Goal: Task Accomplishment & Management: Manage account settings

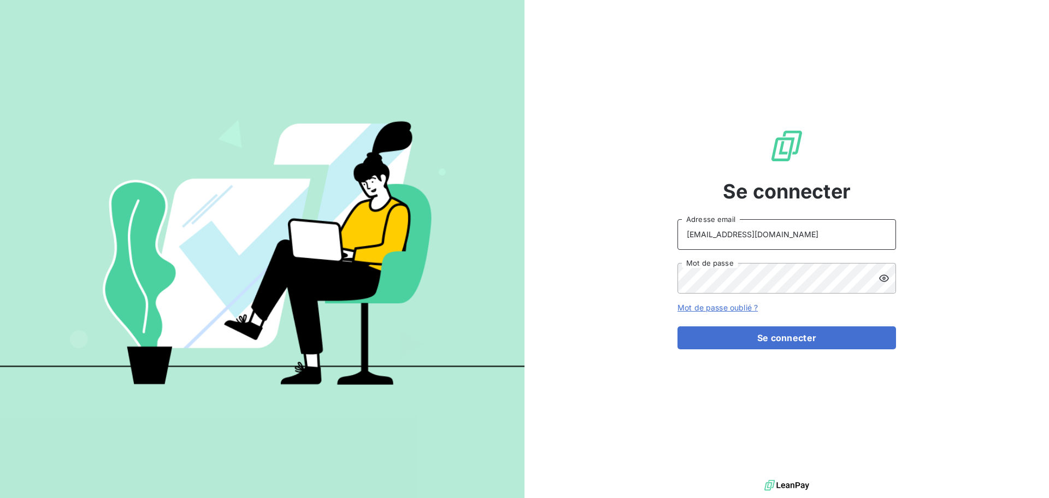
click at [769, 234] on input "[EMAIL_ADDRESS][DOMAIN_NAME]" at bounding box center [786, 234] width 219 height 31
type input "[EMAIL_ADDRESS][DOMAIN_NAME]"
click at [760, 333] on button "Se connecter" at bounding box center [786, 337] width 219 height 23
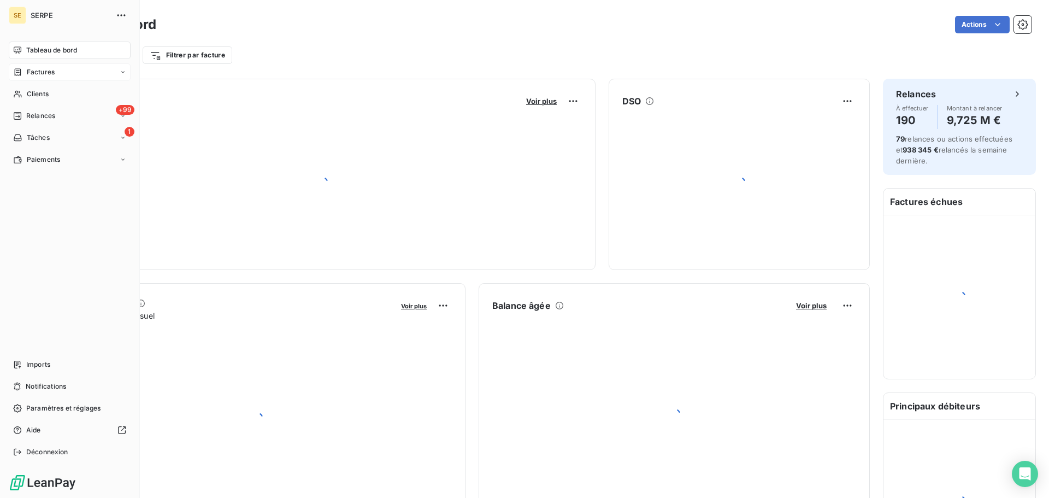
click at [24, 74] on div "Factures" at bounding box center [34, 72] width 42 height 10
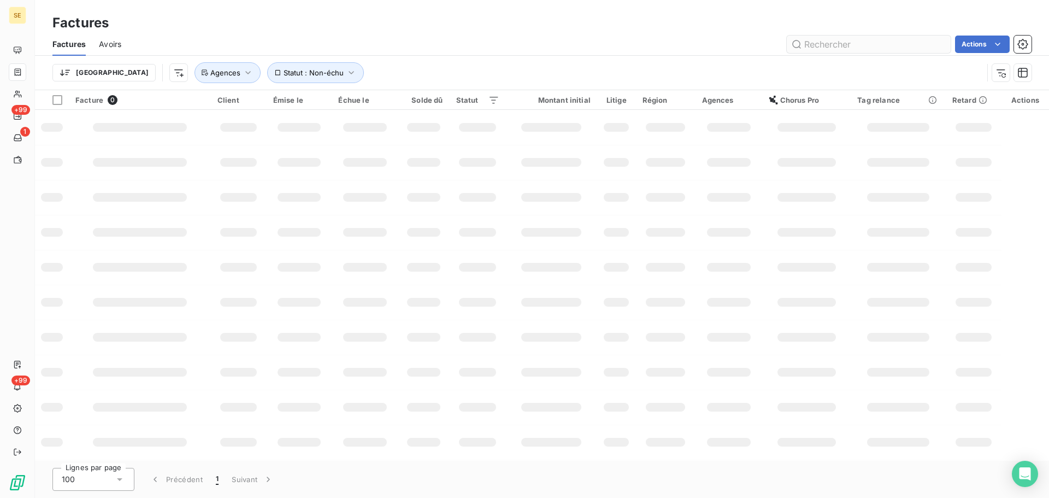
click at [858, 42] on input "text" at bounding box center [869, 44] width 164 height 17
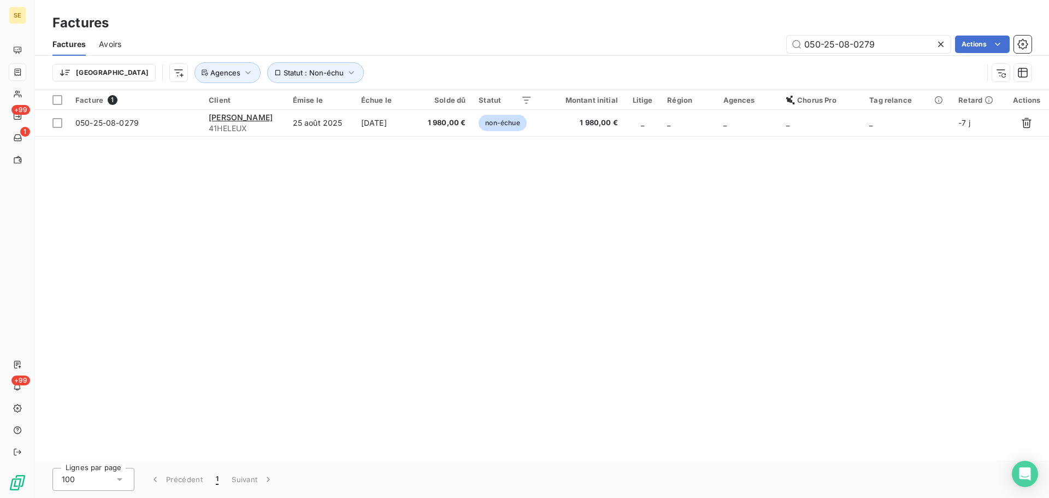
type input "050-25-08-0279"
click at [346, 139] on div "Facture 1 Client Émise le Échue le Solde dû Statut Montant initial Litige Régio…" at bounding box center [542, 275] width 1014 height 370
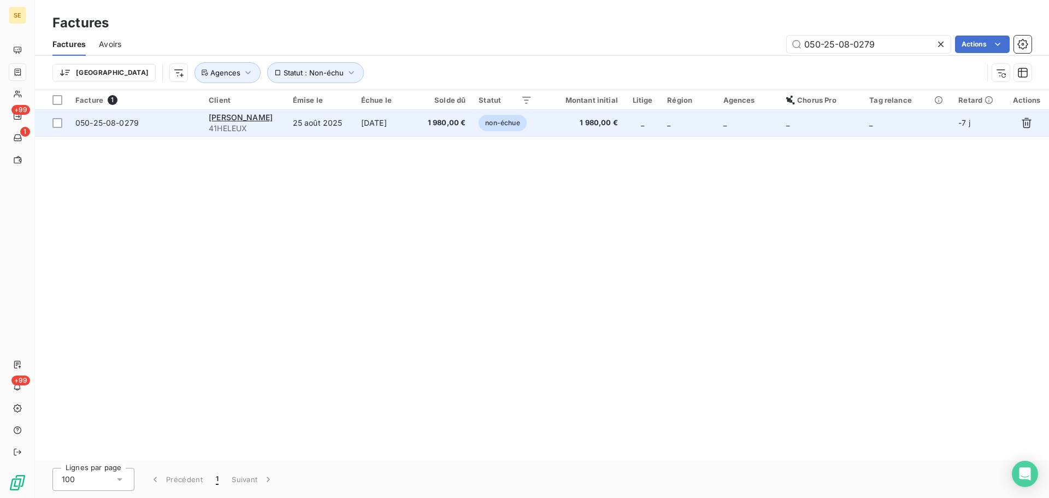
click at [344, 129] on td "25 août 2025" at bounding box center [320, 123] width 68 height 26
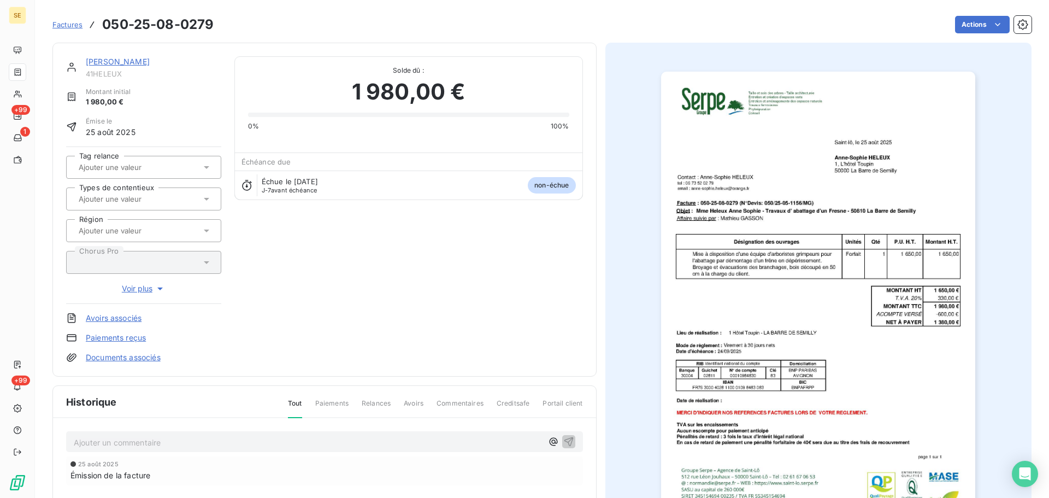
click at [135, 59] on link "ANNE SOPHIE HELEUX" at bounding box center [118, 61] width 64 height 9
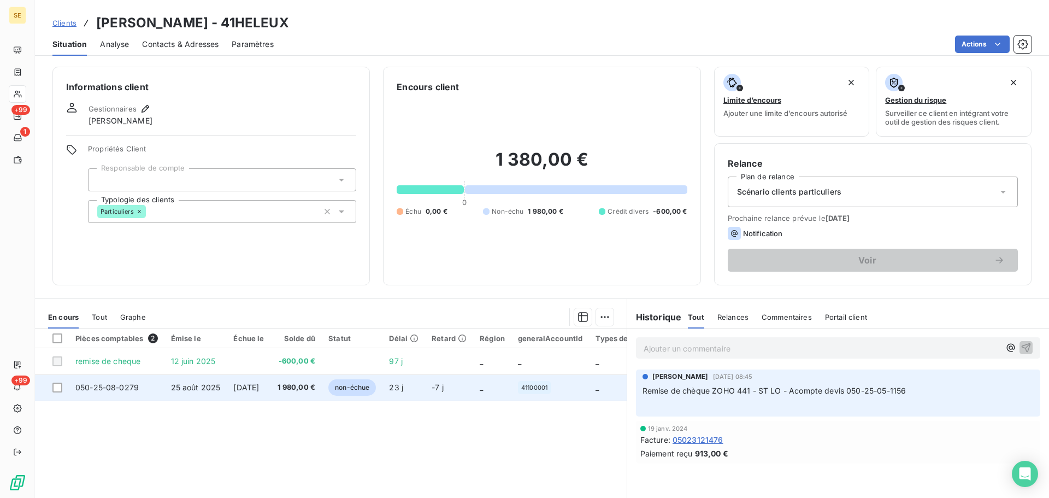
click at [229, 395] on td "24 sept. 2025" at bounding box center [249, 387] width 44 height 26
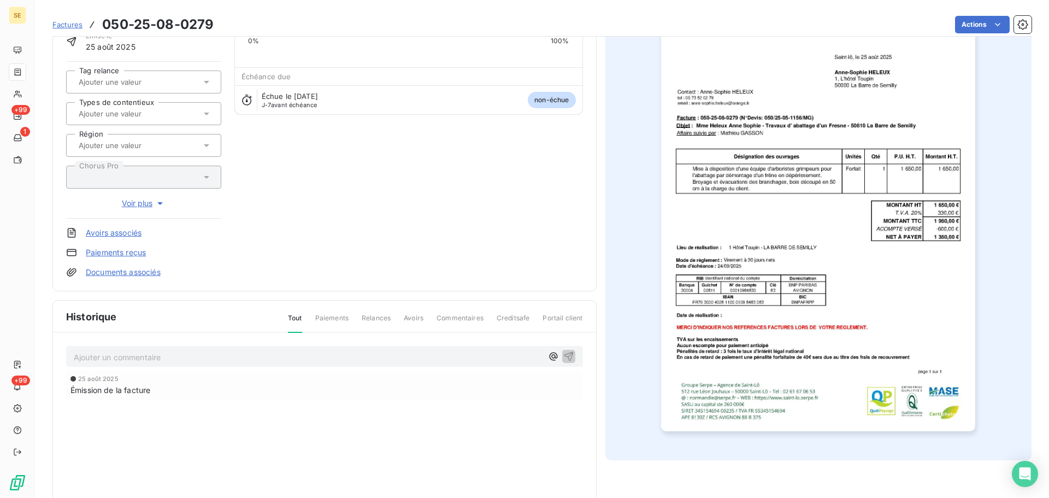
scroll to position [150, 0]
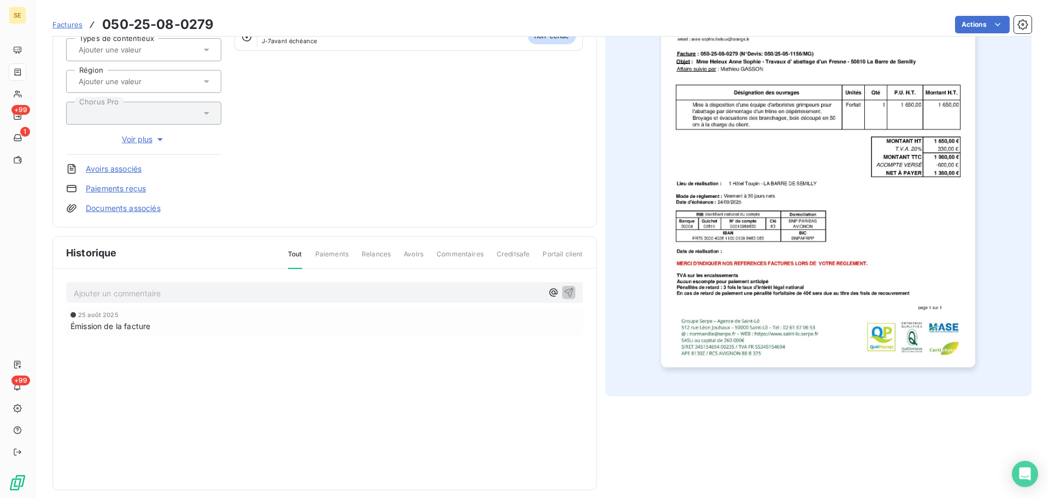
click at [261, 290] on p "Ajouter un commentaire ﻿" at bounding box center [308, 293] width 469 height 14
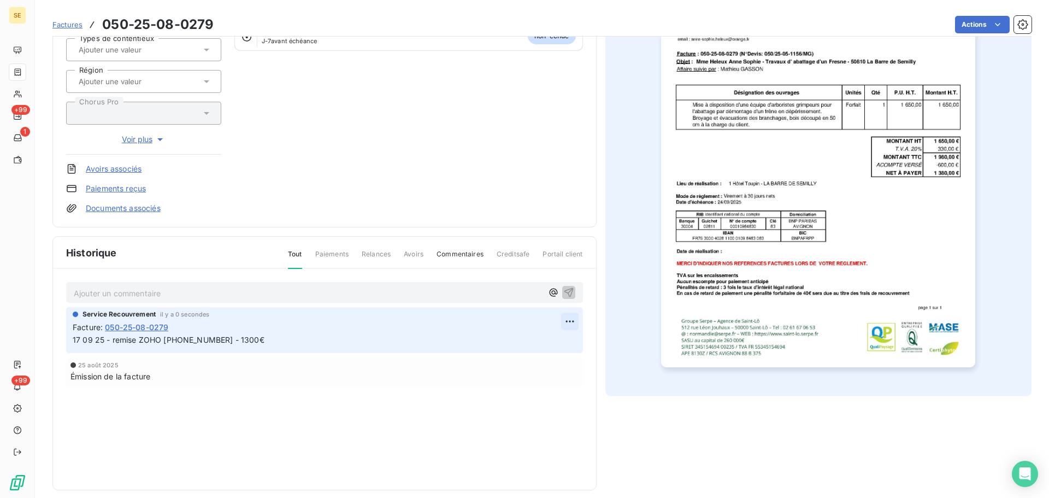
click at [565, 322] on html "SE +99 1 +99 Factures 050-25-08-0279 Actions ANNE SOPHIE HELEUX 41HELEUX Montan…" at bounding box center [524, 249] width 1049 height 498
click at [550, 336] on div "Editer Supprimer" at bounding box center [539, 355] width 70 height 46
click at [549, 346] on div "Editer" at bounding box center [539, 345] width 61 height 17
click at [237, 344] on span "17 09 25 - remise ZOHO 492- 17 09 25 - 1300€" at bounding box center [169, 339] width 192 height 9
click at [565, 343] on icon "button" at bounding box center [569, 339] width 9 height 9
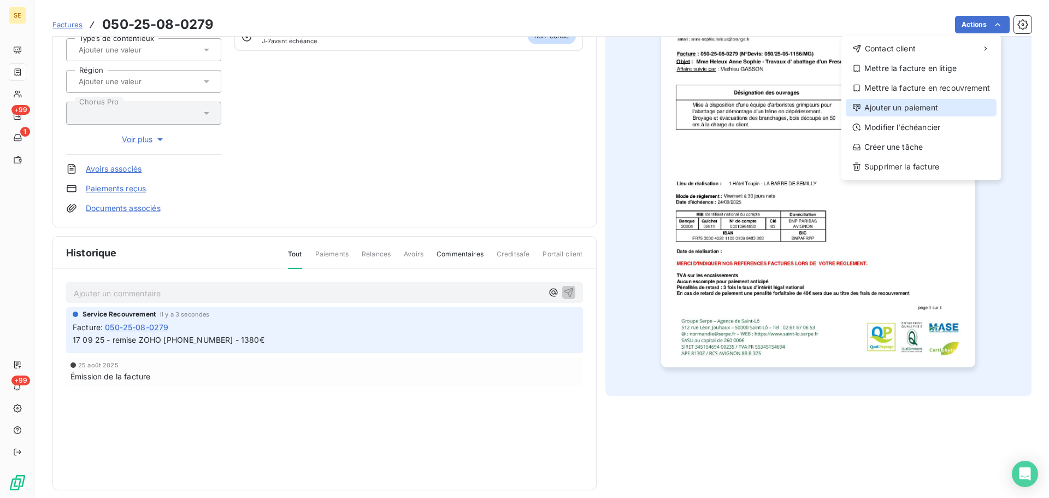
click at [911, 113] on div "Ajouter un paiement" at bounding box center [921, 107] width 151 height 17
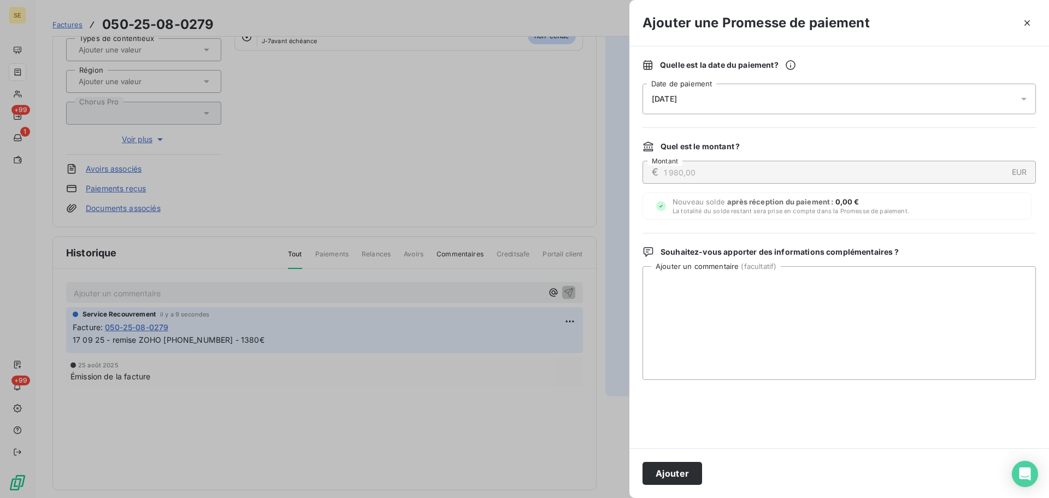
click at [836, 93] on div "18/09/2025" at bounding box center [838, 99] width 393 height 31
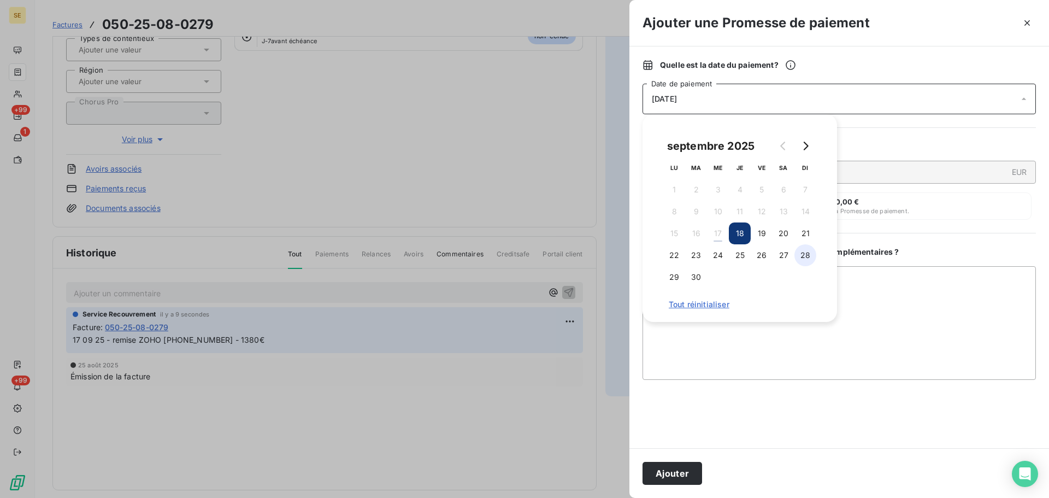
click at [808, 251] on button "28" at bounding box center [805, 255] width 22 height 22
click at [683, 470] on button "Ajouter" at bounding box center [672, 473] width 60 height 23
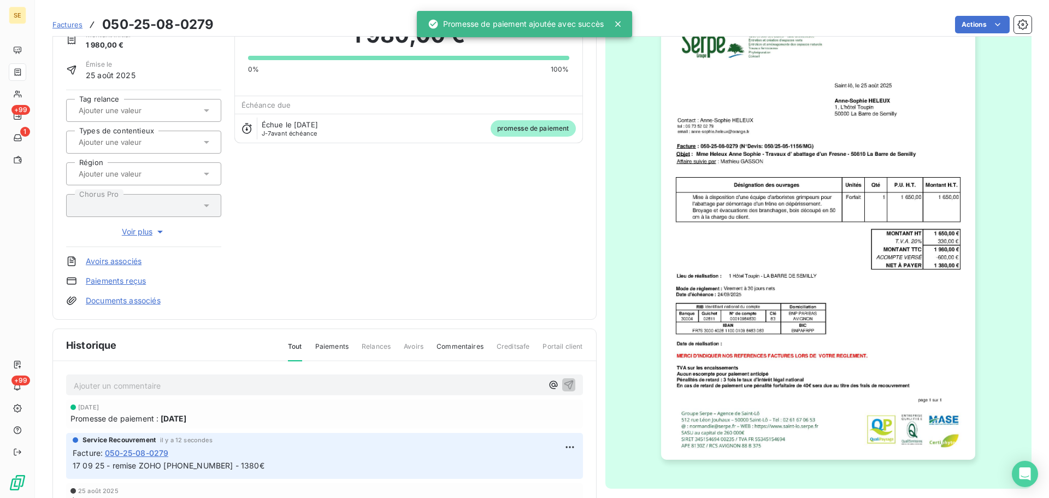
scroll to position [0, 0]
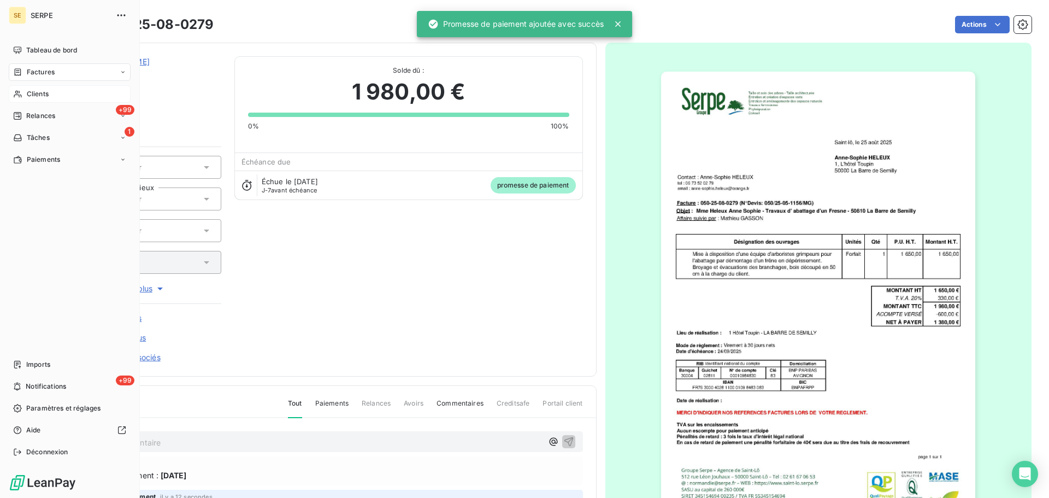
click at [25, 92] on div "Clients" at bounding box center [70, 93] width 122 height 17
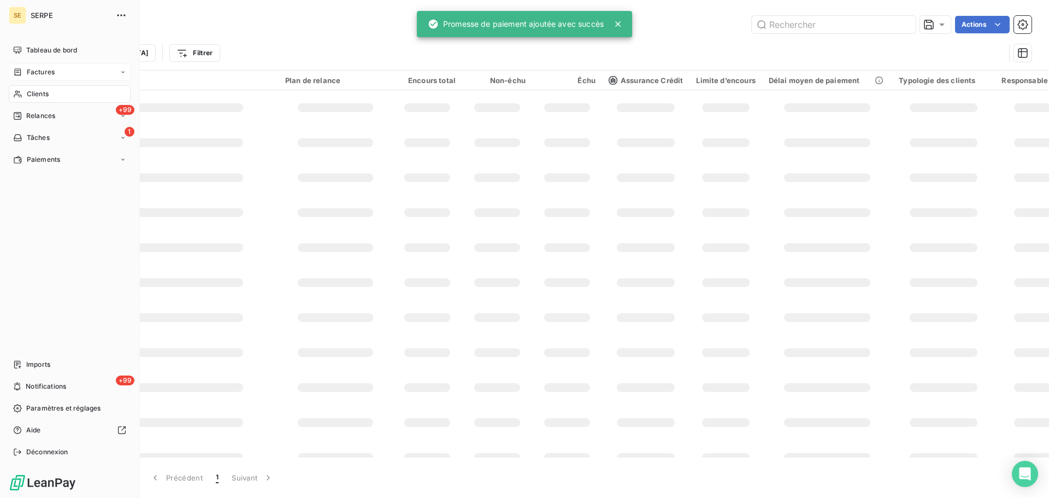
click at [38, 73] on span "Factures" at bounding box center [41, 72] width 28 height 10
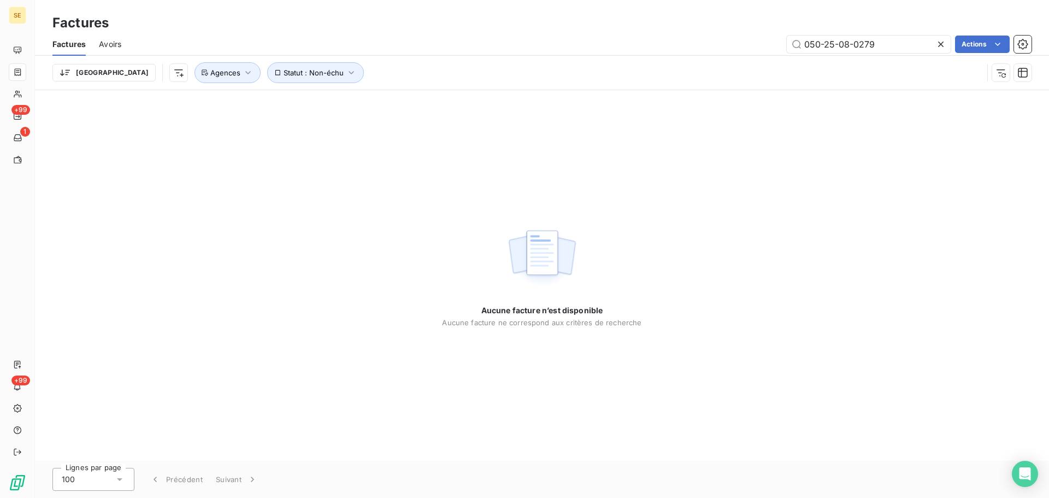
drag, startPoint x: 889, startPoint y: 40, endPoint x: 719, endPoint y: 38, distance: 169.9
click at [719, 38] on div "050-25-08-0279 Actions" at bounding box center [582, 44] width 897 height 17
drag, startPoint x: 241, startPoint y: 68, endPoint x: 246, endPoint y: 77, distance: 10.0
click at [284, 68] on span "Statut : Non-échu" at bounding box center [314, 72] width 60 height 9
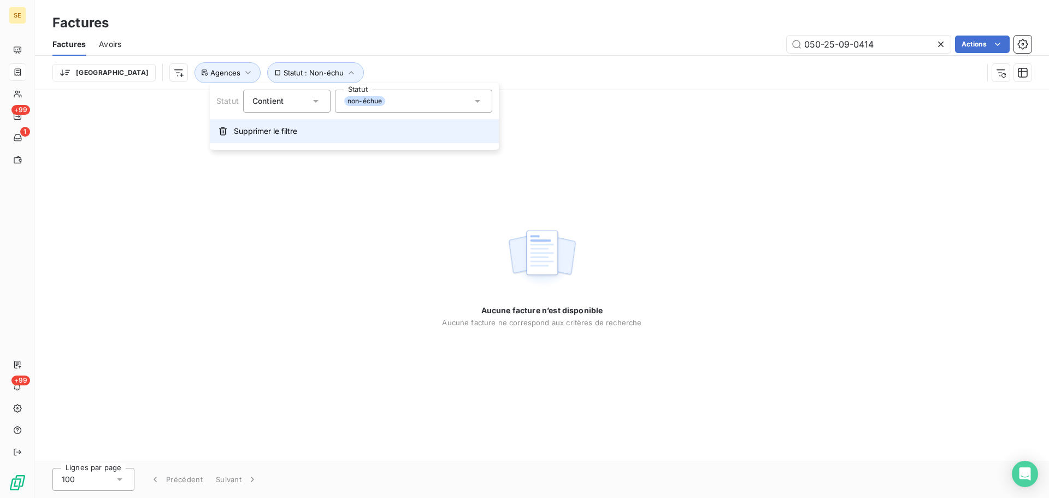
click at [284, 134] on span "Supprimer le filtre" at bounding box center [265, 131] width 63 height 11
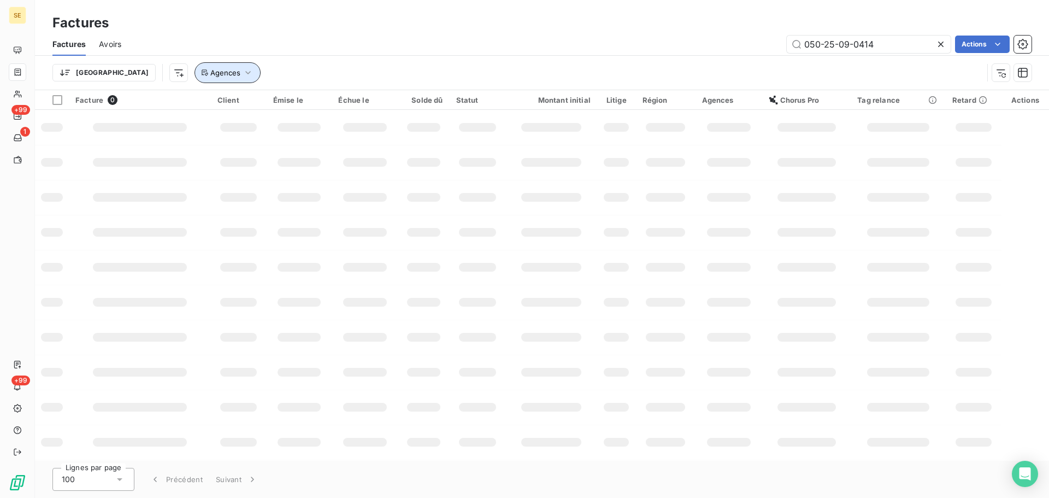
click at [194, 68] on button "Agences" at bounding box center [227, 72] width 66 height 21
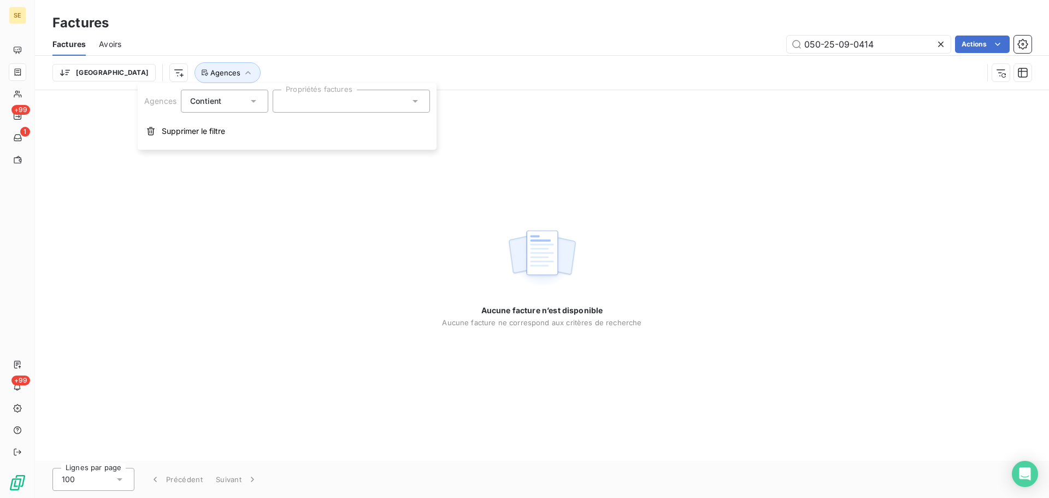
click at [202, 147] on div "Agences Contient Propriétés factures Supprimer le filtre" at bounding box center [287, 116] width 299 height 67
drag, startPoint x: 205, startPoint y: 137, endPoint x: 216, endPoint y: 127, distance: 15.5
click at [205, 137] on button "Supprimer le filtre" at bounding box center [287, 131] width 299 height 24
click at [878, 48] on input "050-25-09-0414" at bounding box center [869, 44] width 164 height 17
type input "050-25-09-0411"
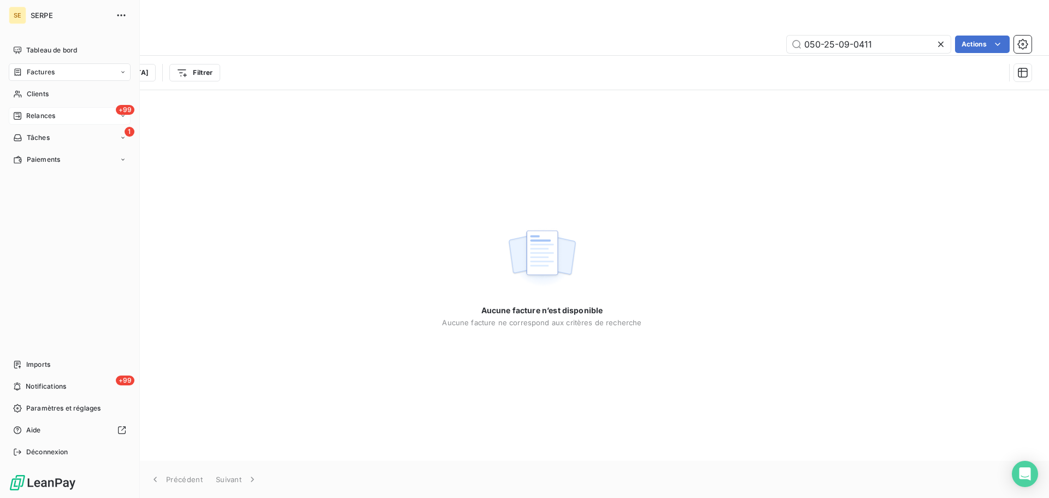
click at [45, 124] on nav "Tableau de bord Factures Clients +99 Relances 1 Tâches Paiements" at bounding box center [70, 105] width 122 height 127
click at [45, 121] on div "+99 Relances" at bounding box center [70, 115] width 122 height 17
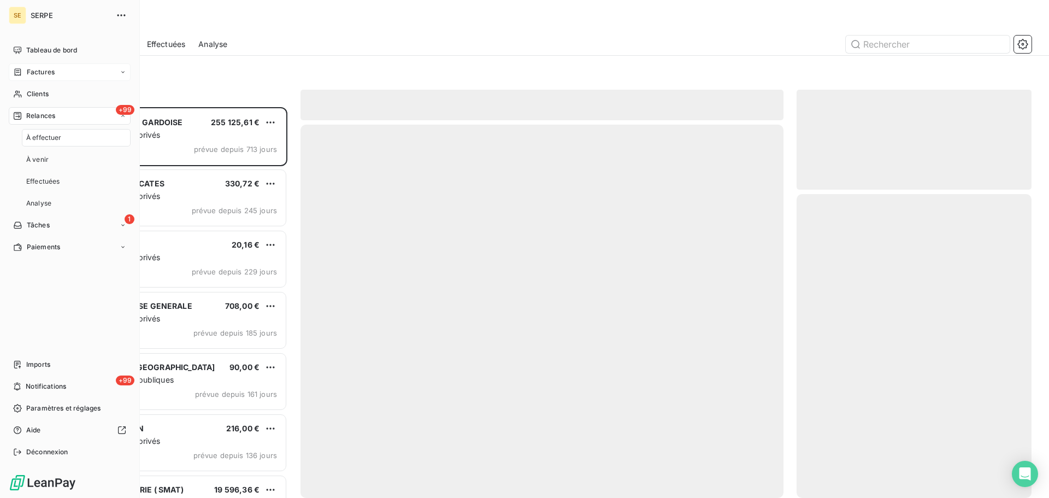
scroll to position [382, 227]
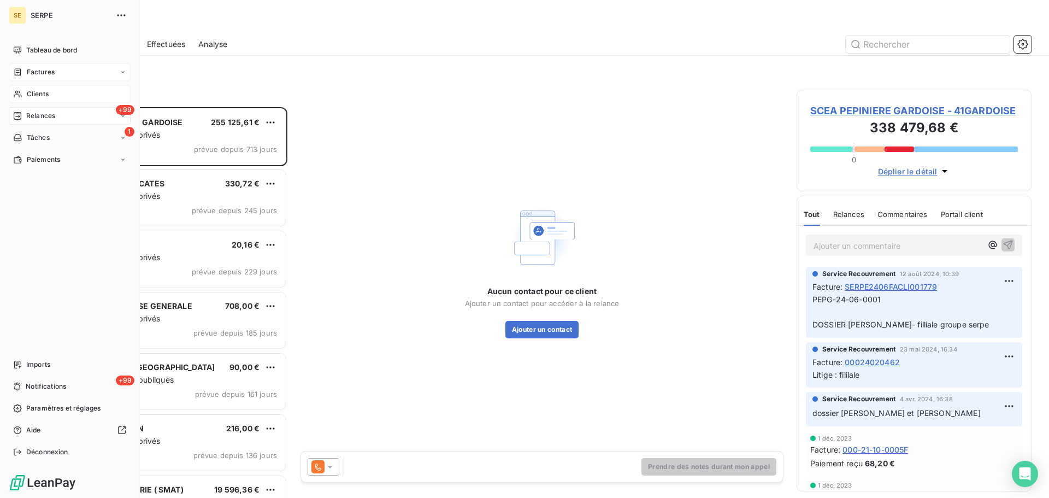
click at [40, 92] on span "Clients" at bounding box center [38, 94] width 22 height 10
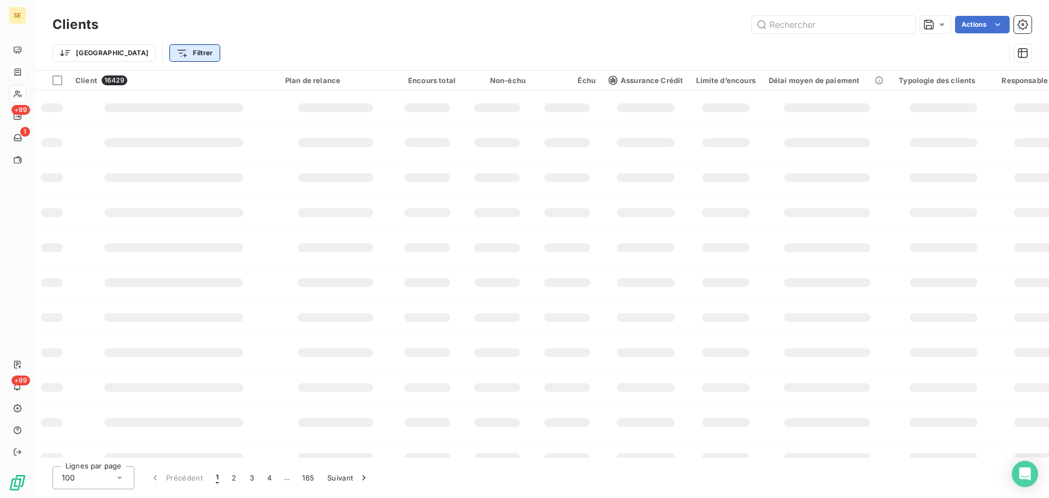
click at [149, 55] on html "SE +99 1 +99 Clients Actions Trier Filtrer Client 16429 Plan de relance Encours…" at bounding box center [524, 249] width 1049 height 498
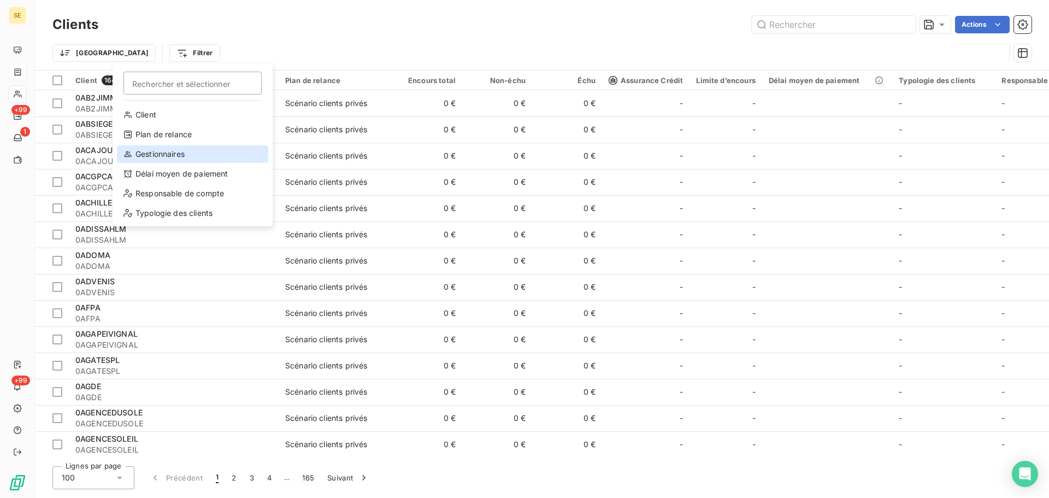
click at [174, 156] on div "Gestionnaires" at bounding box center [192, 153] width 151 height 17
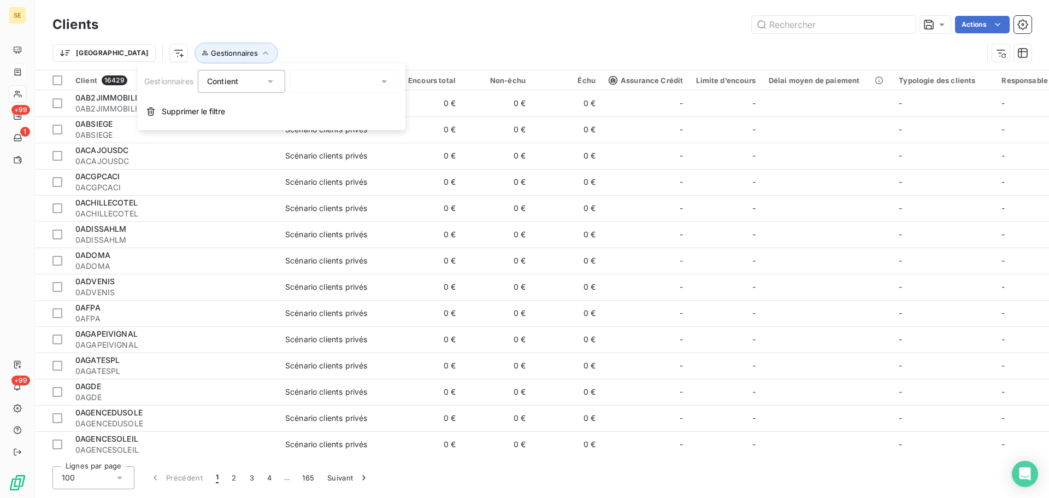
click at [329, 81] on div at bounding box center [344, 81] width 109 height 23
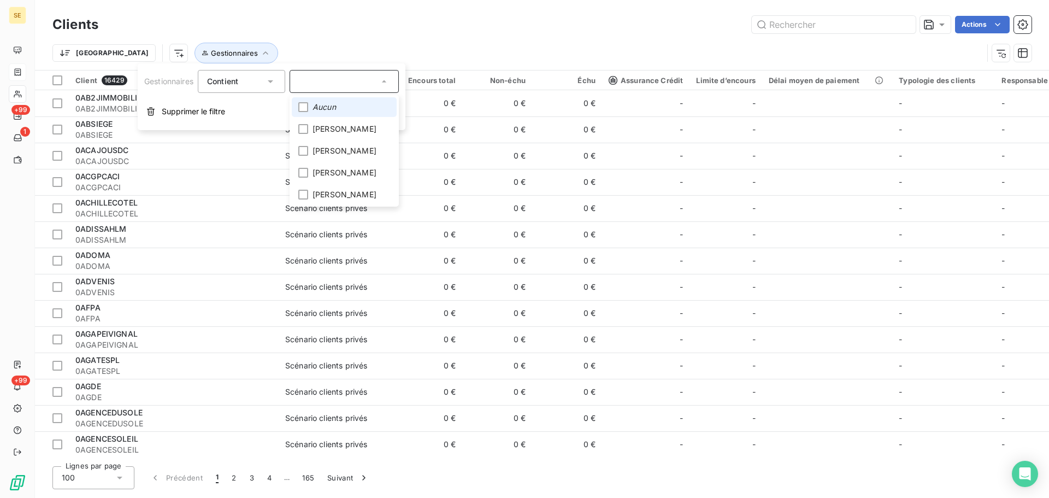
click at [332, 110] on span "Aucun" at bounding box center [323, 107] width 23 height 11
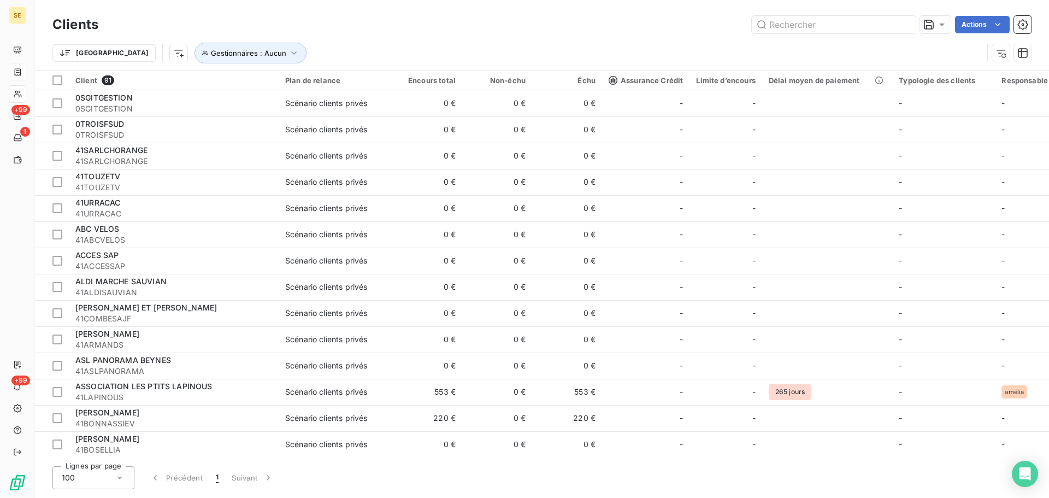
click at [395, 45] on div "Trier Gestionnaires : Aucun" at bounding box center [517, 53] width 930 height 21
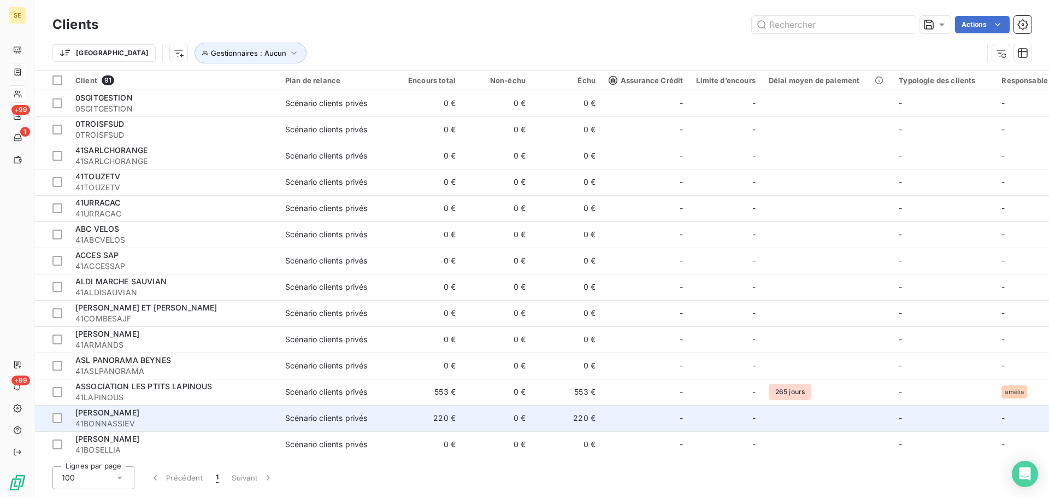
click at [175, 409] on div "BONNASSIE VALERIE" at bounding box center [173, 412] width 197 height 11
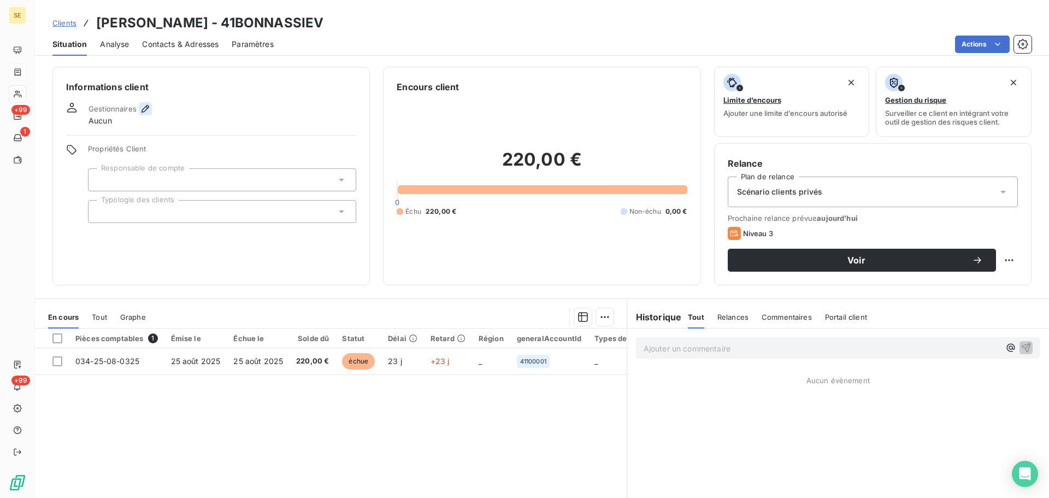
click at [144, 106] on icon "button" at bounding box center [145, 108] width 11 height 11
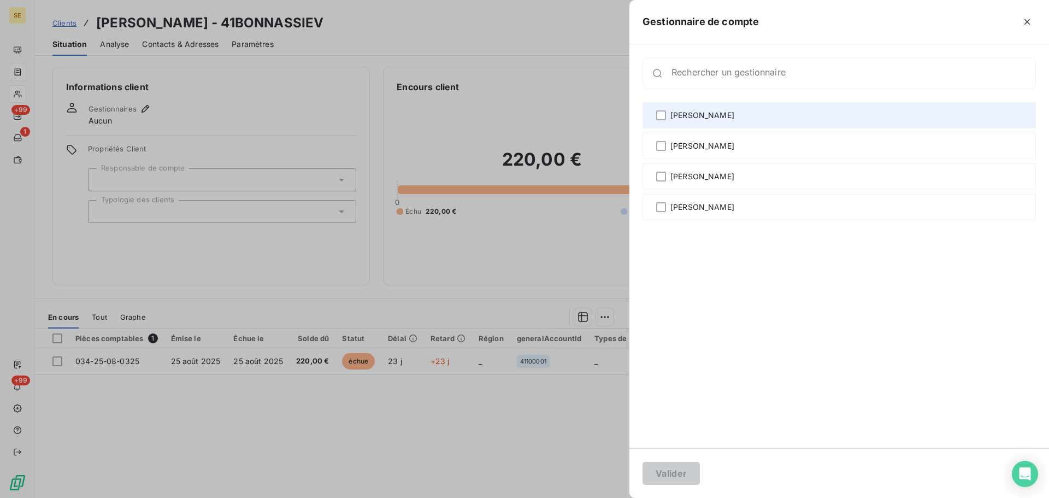
click at [711, 120] on span "Agnès Dubuc" at bounding box center [702, 115] width 64 height 11
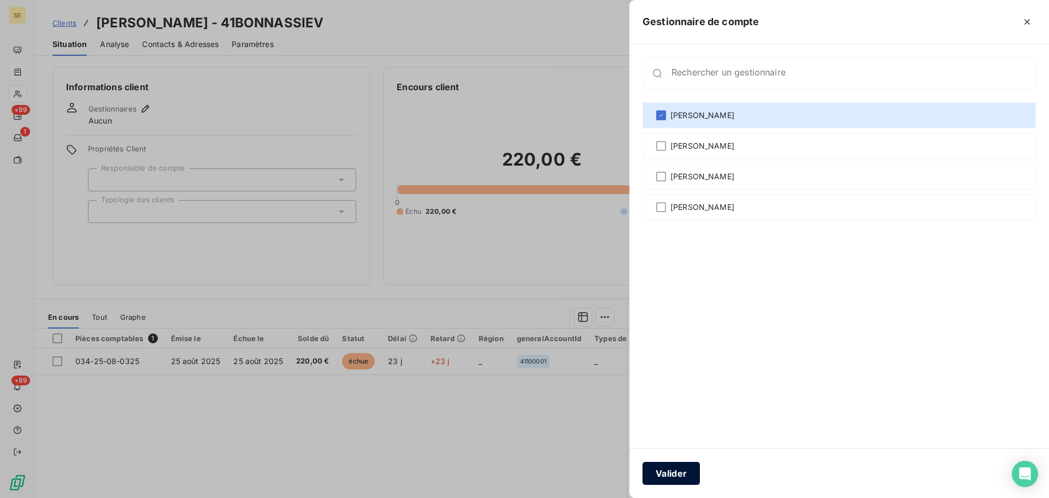
click at [674, 471] on button "Valider" at bounding box center [670, 473] width 57 height 23
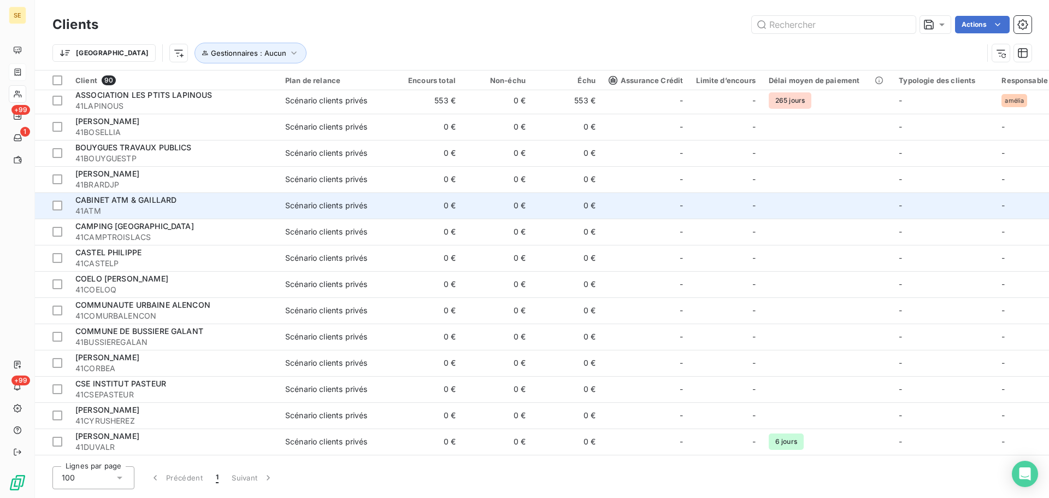
scroll to position [437, 0]
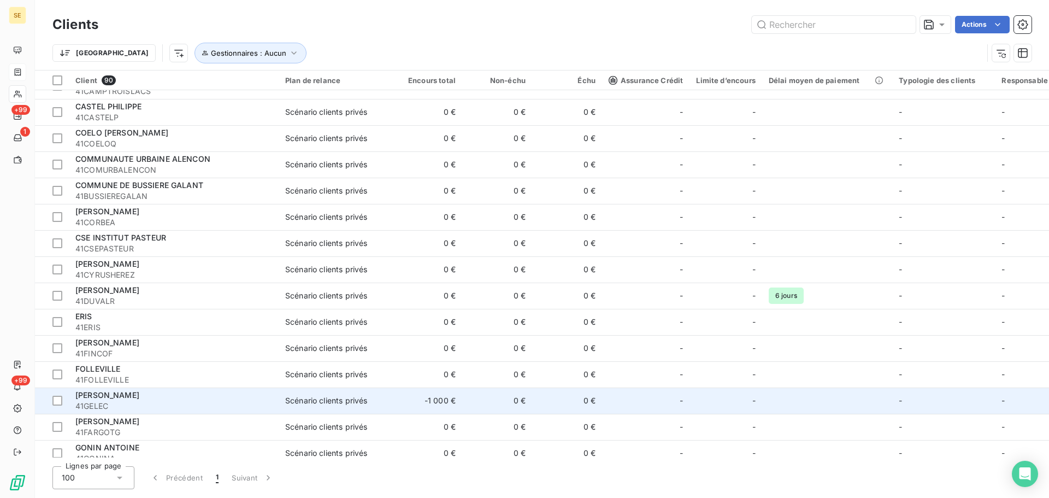
click at [174, 392] on div "GELE CHRISTIANE" at bounding box center [173, 395] width 197 height 11
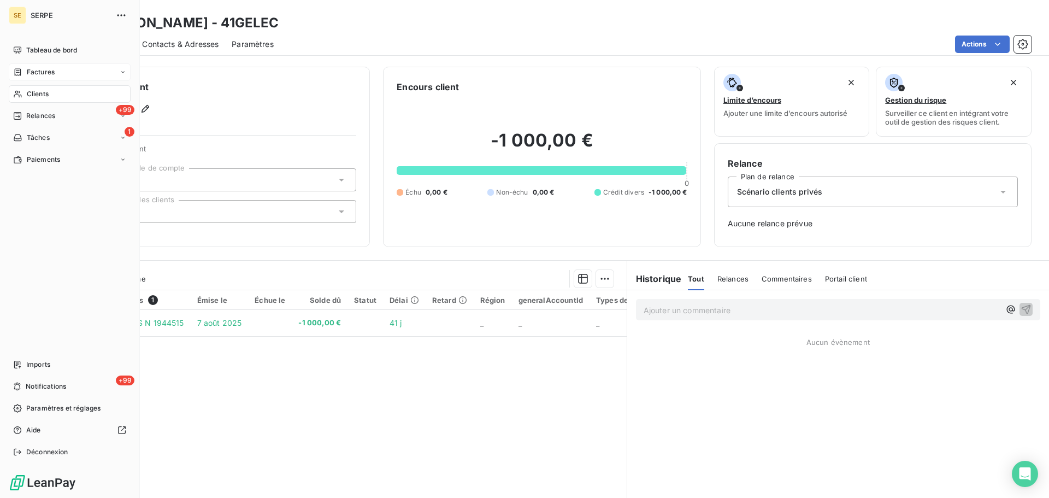
click at [49, 91] on span "Clients" at bounding box center [38, 94] width 22 height 10
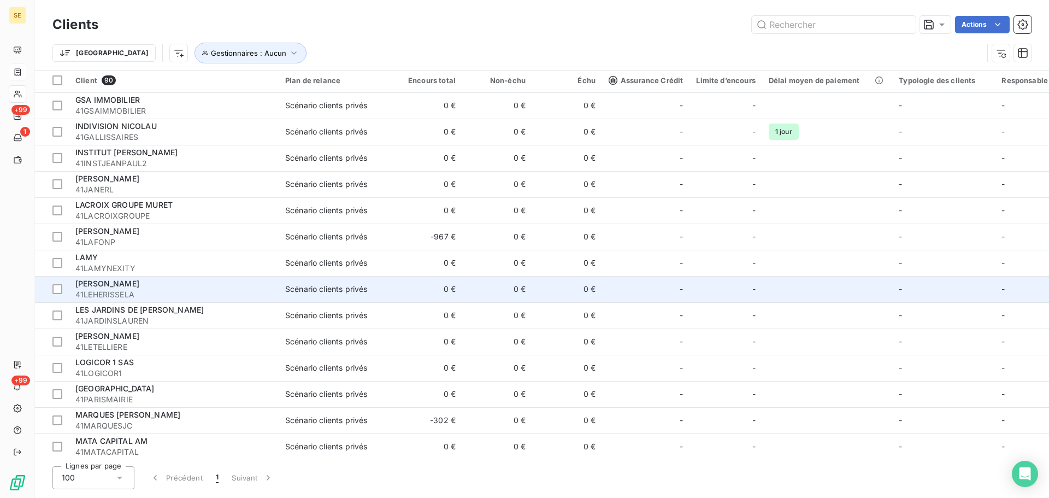
scroll to position [874, 0]
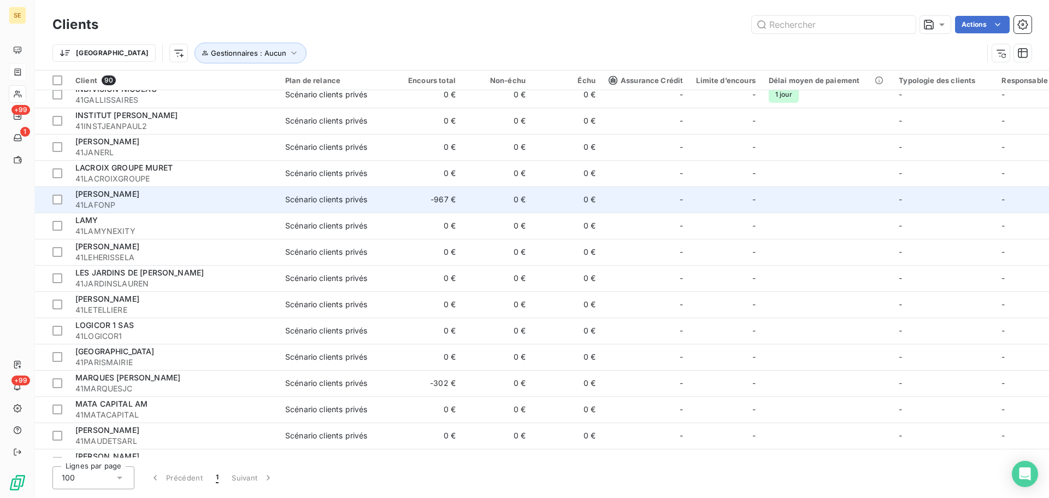
click at [306, 208] on td "Scénario clients privés" at bounding box center [336, 199] width 114 height 26
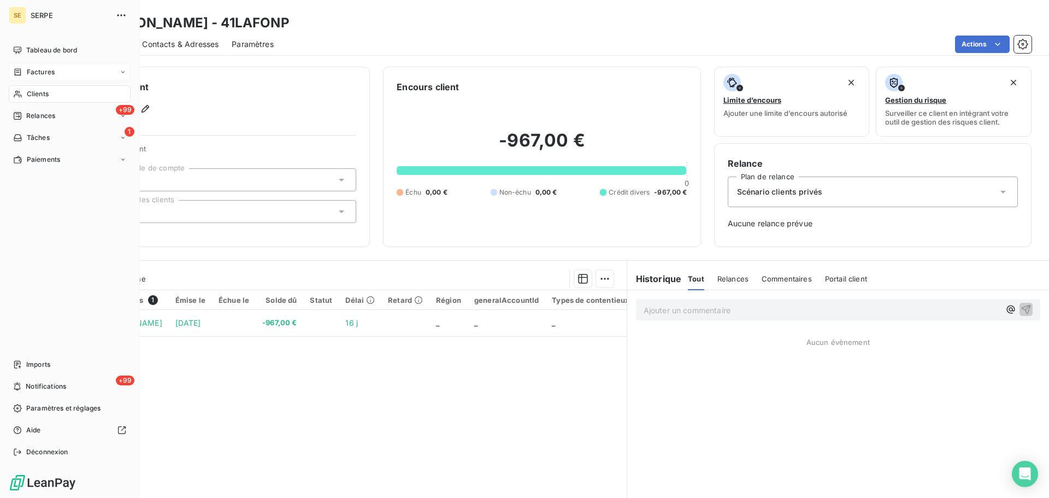
click at [26, 86] on div "Clients" at bounding box center [70, 93] width 122 height 17
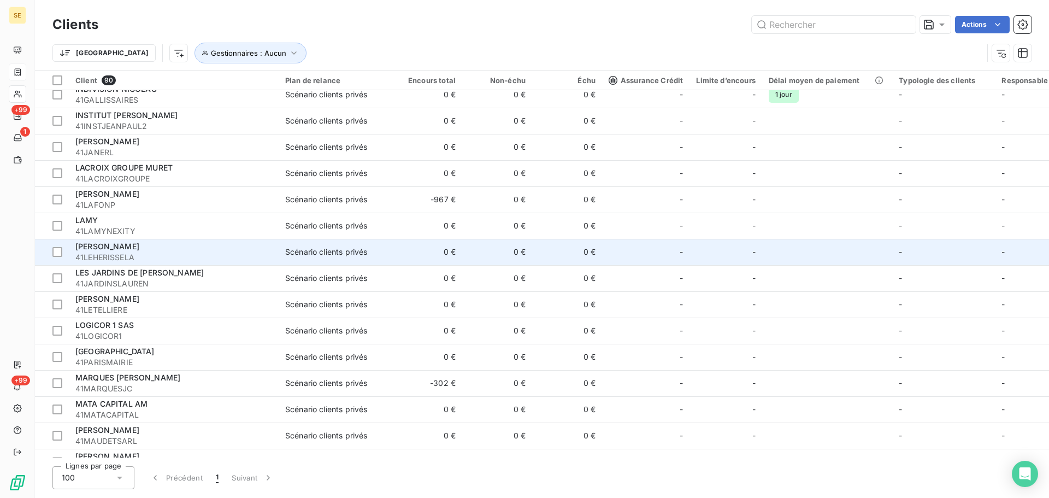
scroll to position [1020, 0]
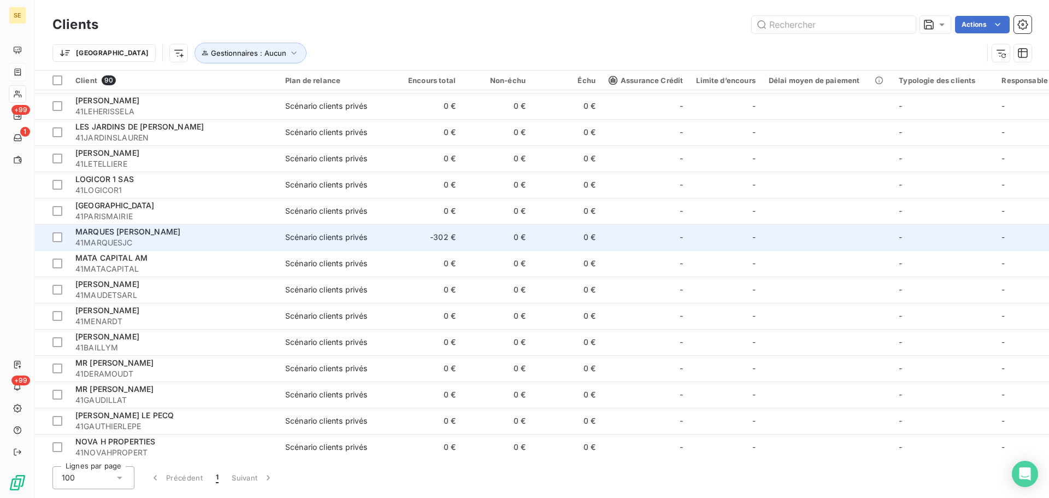
click at [509, 237] on td "0 €" at bounding box center [497, 237] width 70 height 26
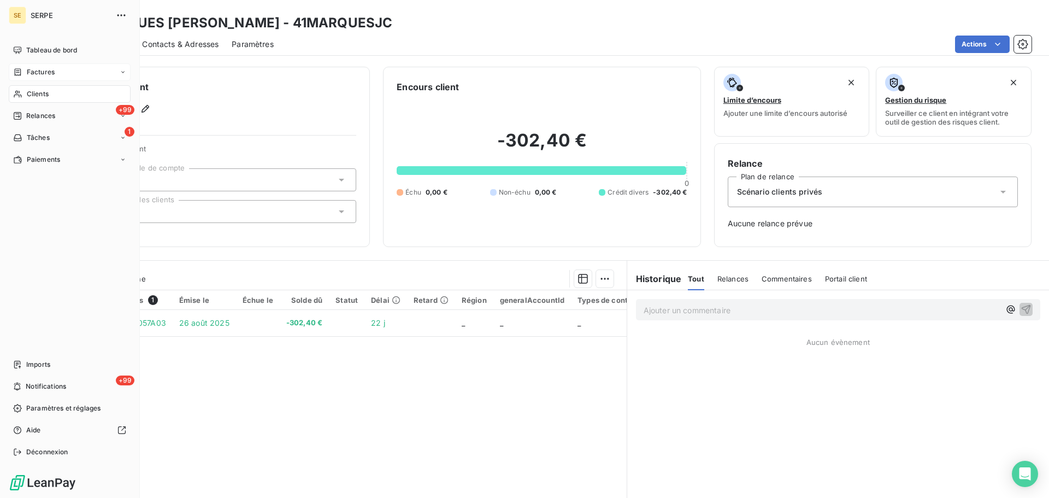
click at [33, 96] on span "Clients" at bounding box center [38, 94] width 22 height 10
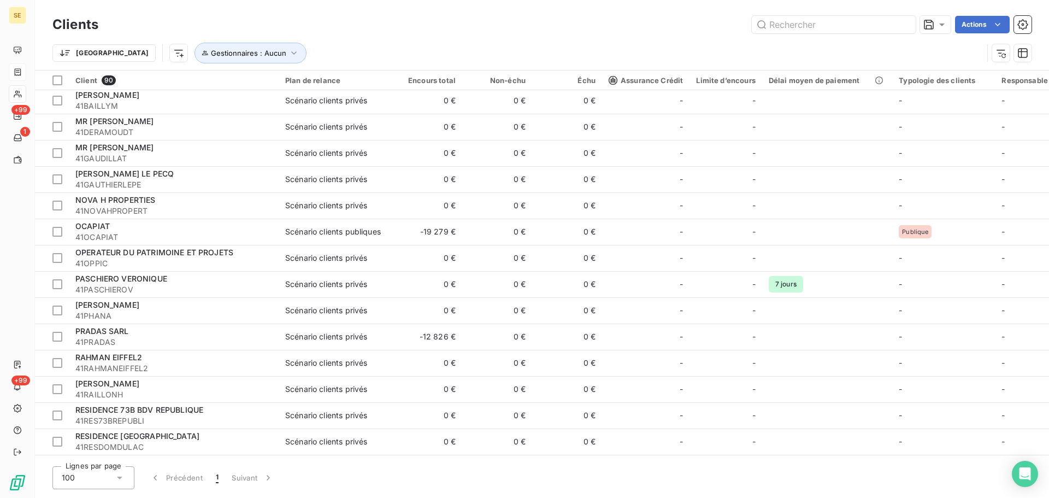
scroll to position [1311, 0]
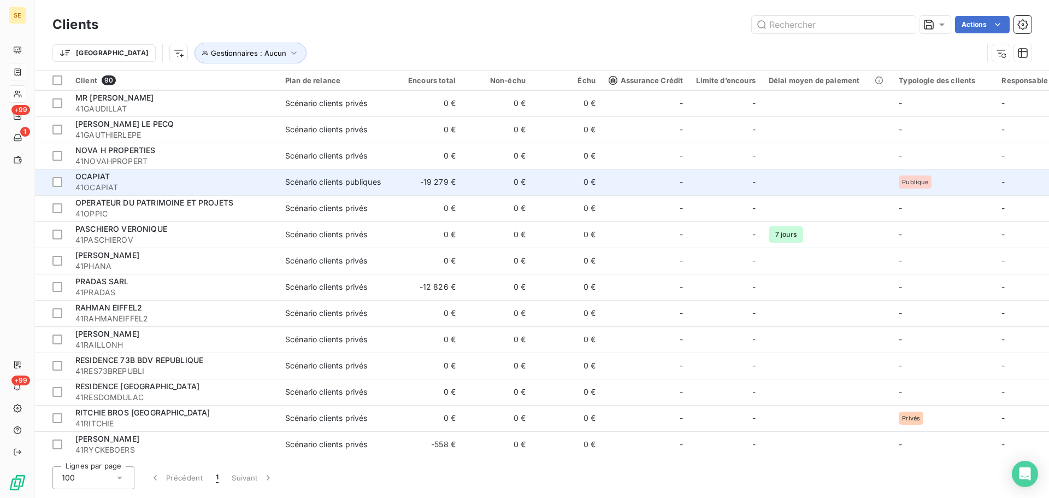
click at [408, 181] on td "-19 279 €" at bounding box center [427, 182] width 70 height 26
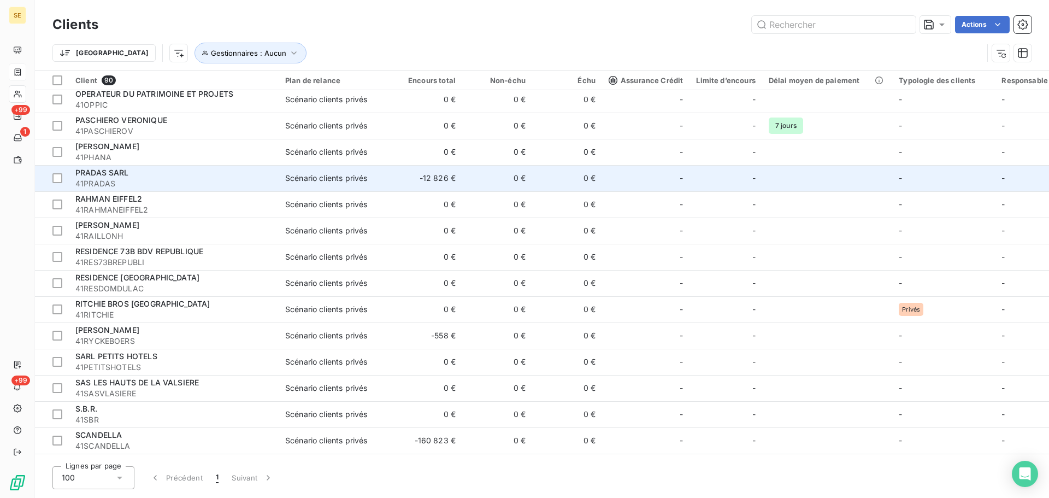
scroll to position [1457, 0]
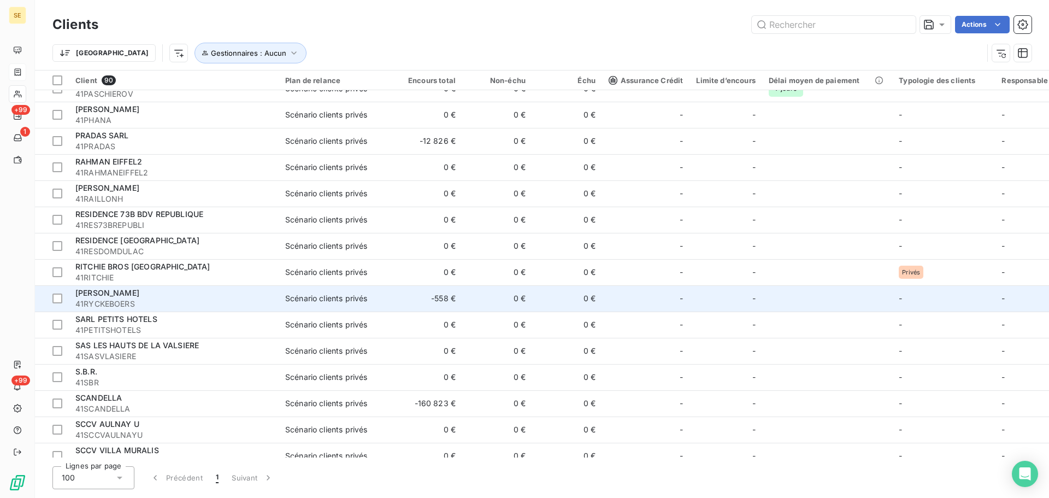
click at [356, 291] on td "Scénario clients privés" at bounding box center [336, 298] width 114 height 26
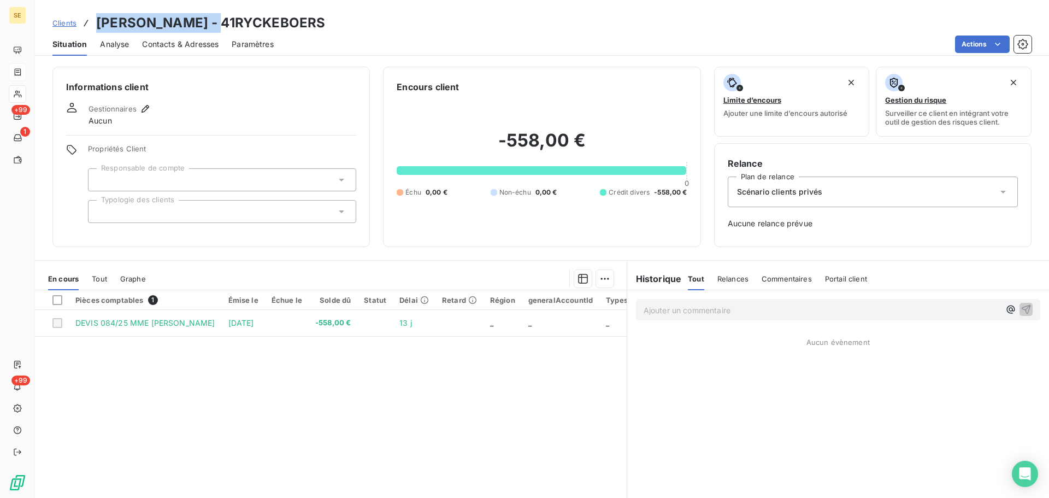
drag, startPoint x: 228, startPoint y: 23, endPoint x: 85, endPoint y: 29, distance: 143.8
click at [85, 29] on div "Clients RYCKEBOER SYLVIA - 41RYCKEBOERS" at bounding box center [188, 23] width 273 height 20
copy h3 "RYCKEBOER SYLVIA"
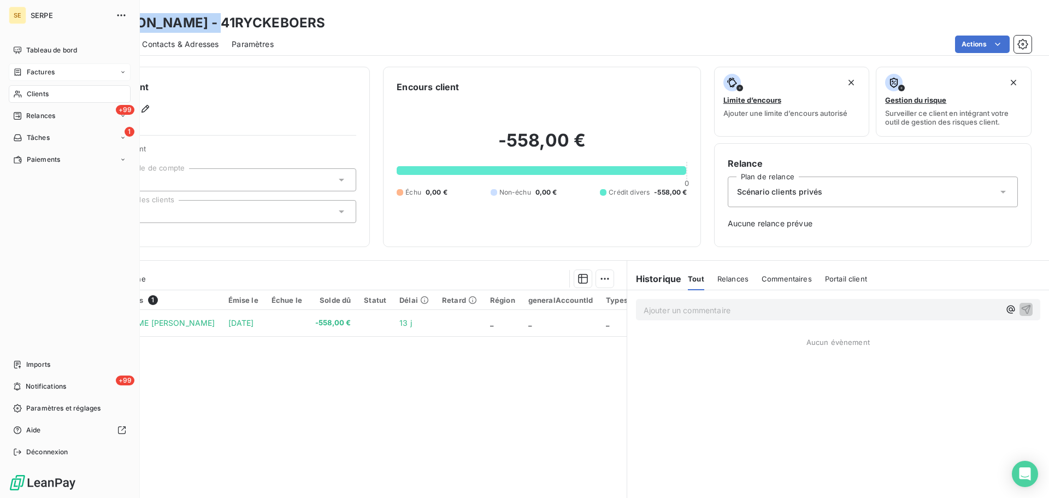
click at [34, 67] on span "Factures" at bounding box center [41, 72] width 28 height 10
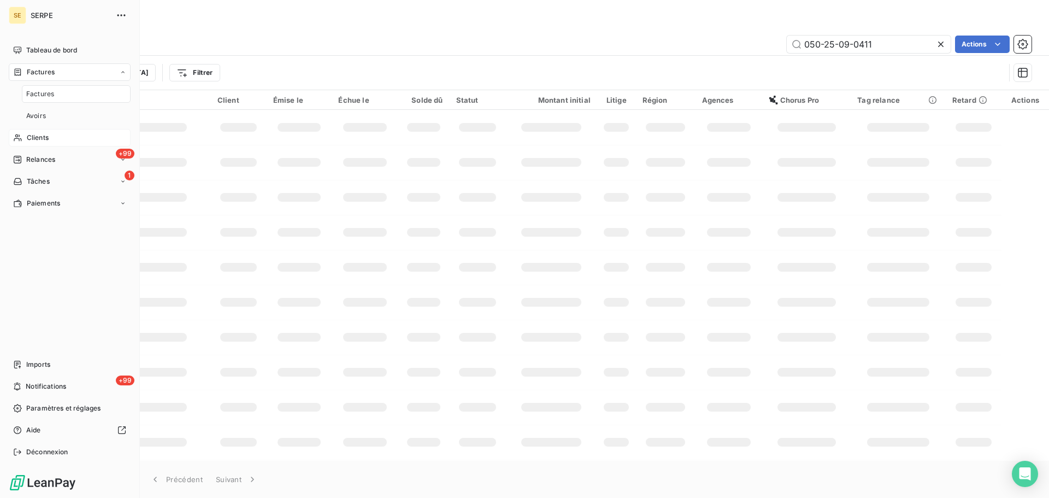
click at [40, 128] on nav "Tableau de bord Factures Factures Avoirs Clients +99 Relances 1 Tâches Paiements" at bounding box center [70, 127] width 122 height 170
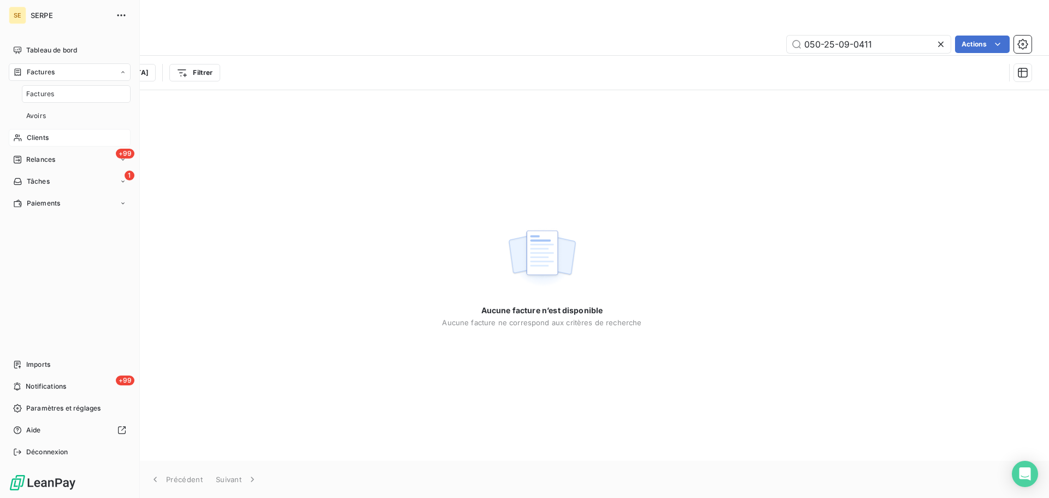
click at [42, 135] on span "Clients" at bounding box center [38, 138] width 22 height 10
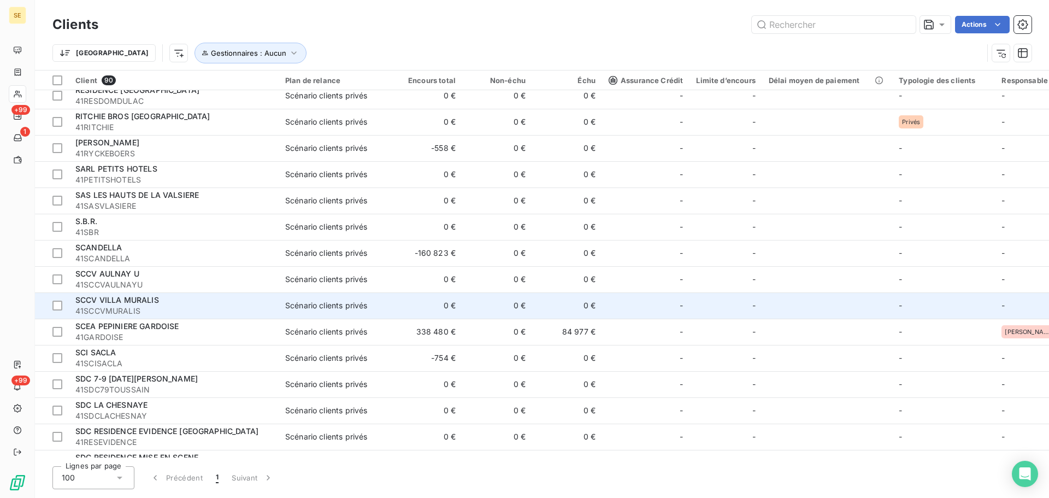
scroll to position [1619, 0]
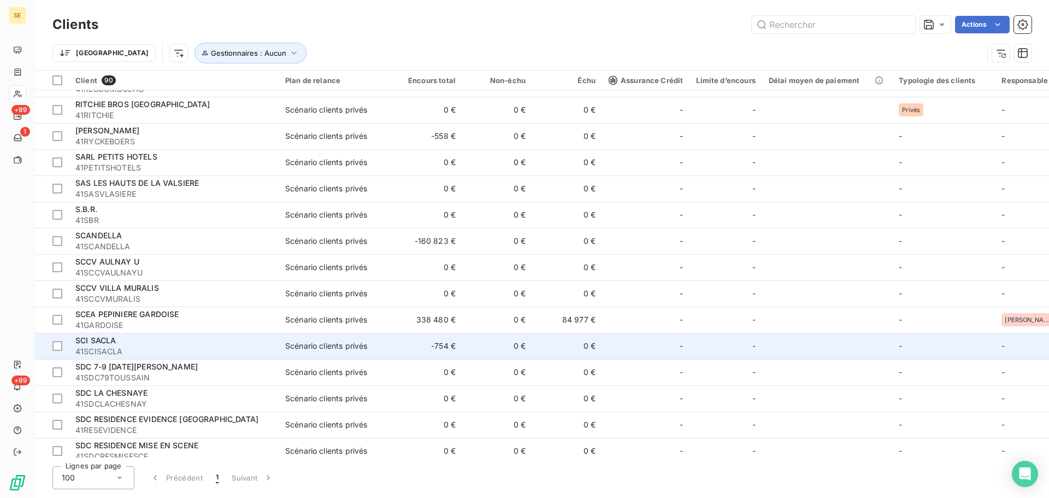
click at [258, 352] on span "41SCISACLA" at bounding box center [173, 351] width 197 height 11
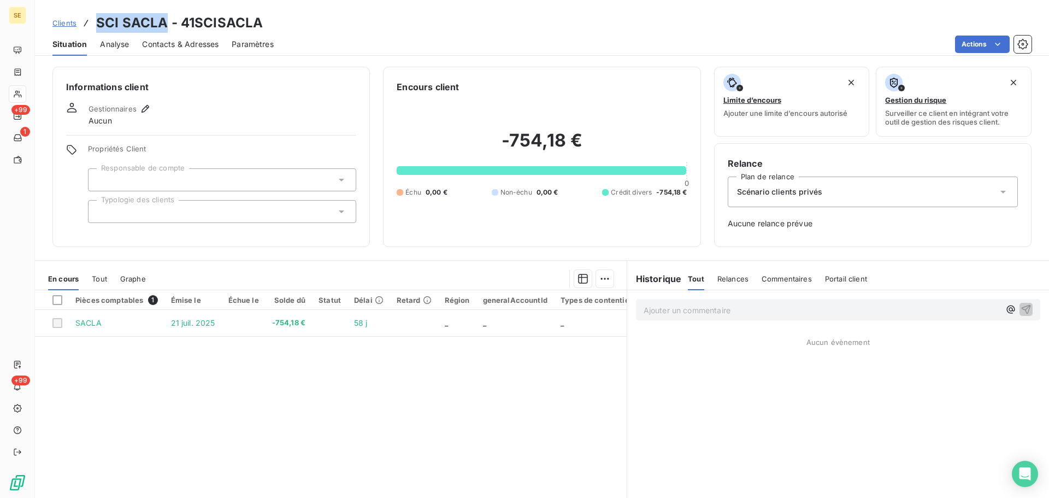
drag, startPoint x: 167, startPoint y: 22, endPoint x: 98, endPoint y: 19, distance: 69.4
click at [98, 19] on h3 "SCI SACLA - 41SCISACLA" at bounding box center [179, 23] width 167 height 20
copy h3 "SCI SACLA"
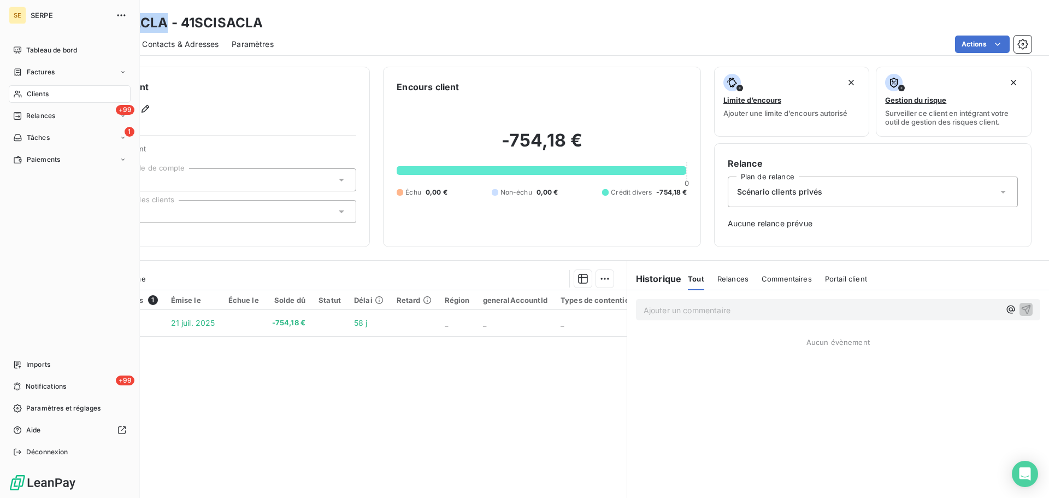
click at [27, 91] on span "Clients" at bounding box center [38, 94] width 22 height 10
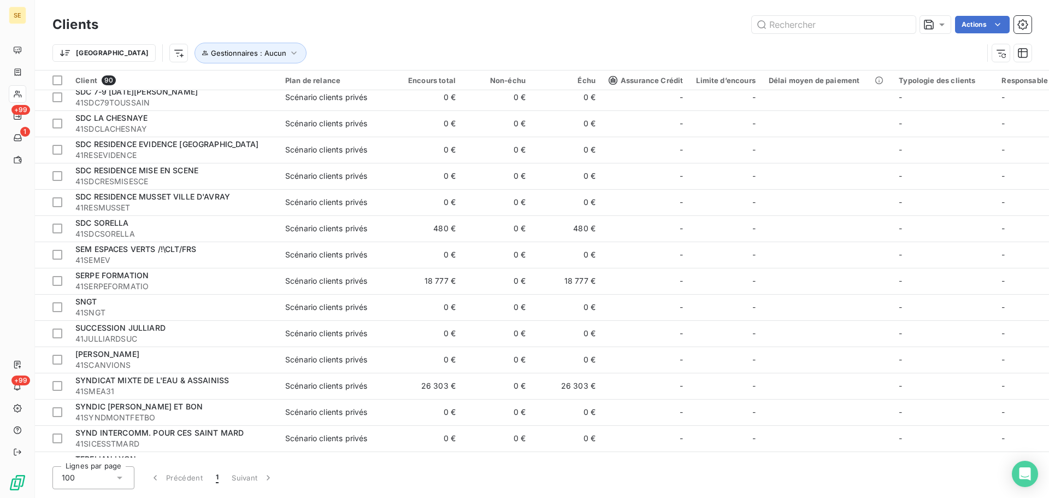
scroll to position [1998, 0]
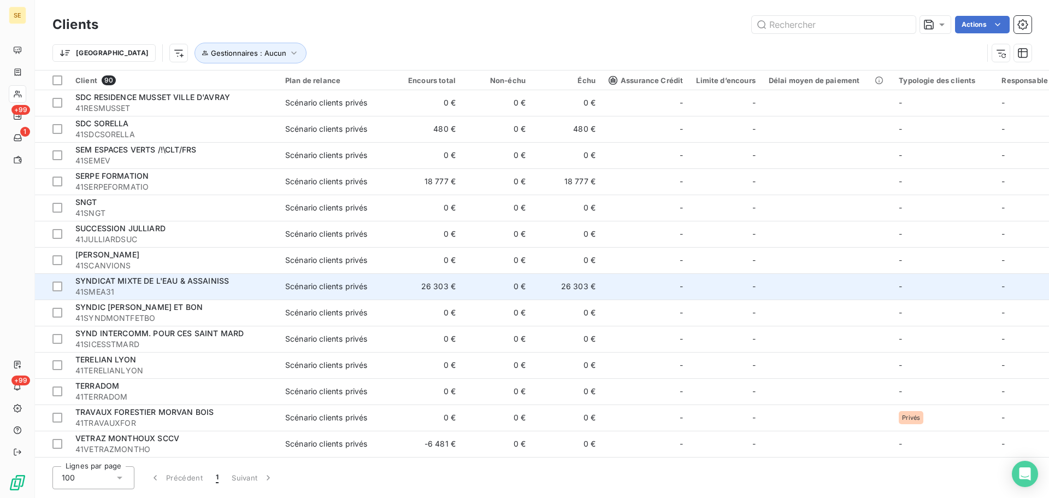
click at [274, 285] on td "SYNDICAT MIXTE DE L'EAU & ASSAINISS 41SMEA31" at bounding box center [174, 286] width 210 height 26
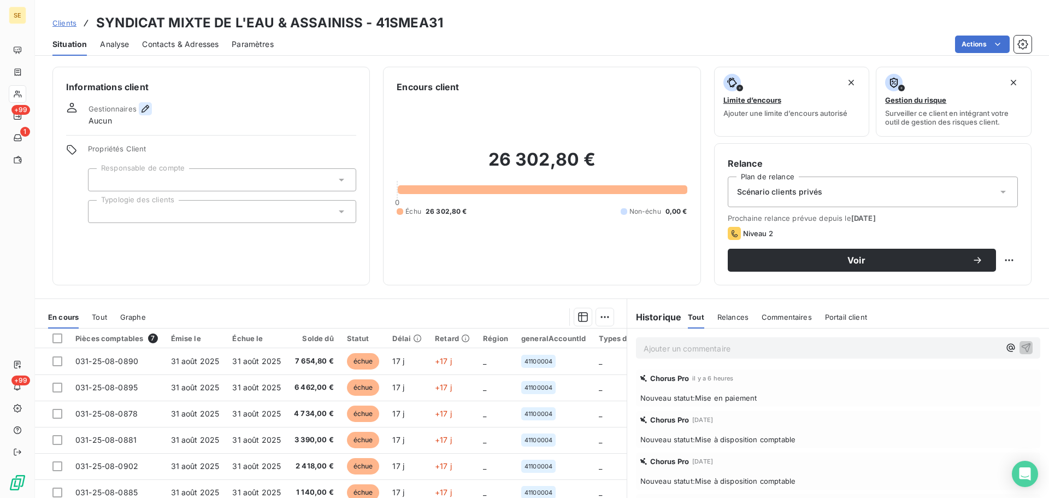
click at [139, 109] on button "button" at bounding box center [145, 108] width 13 height 13
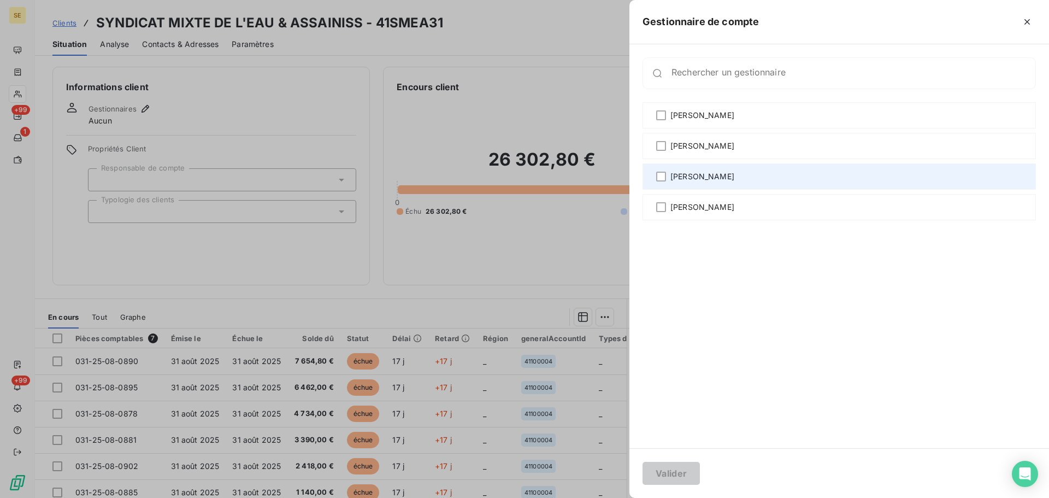
click at [702, 180] on span "Sabrina PEIGNE" at bounding box center [702, 176] width 64 height 11
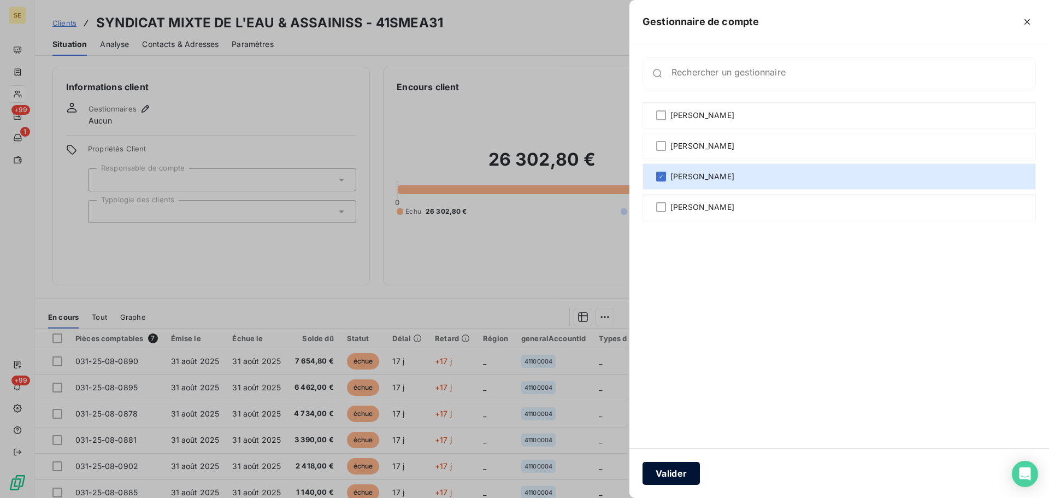
click at [664, 480] on button "Valider" at bounding box center [670, 473] width 57 height 23
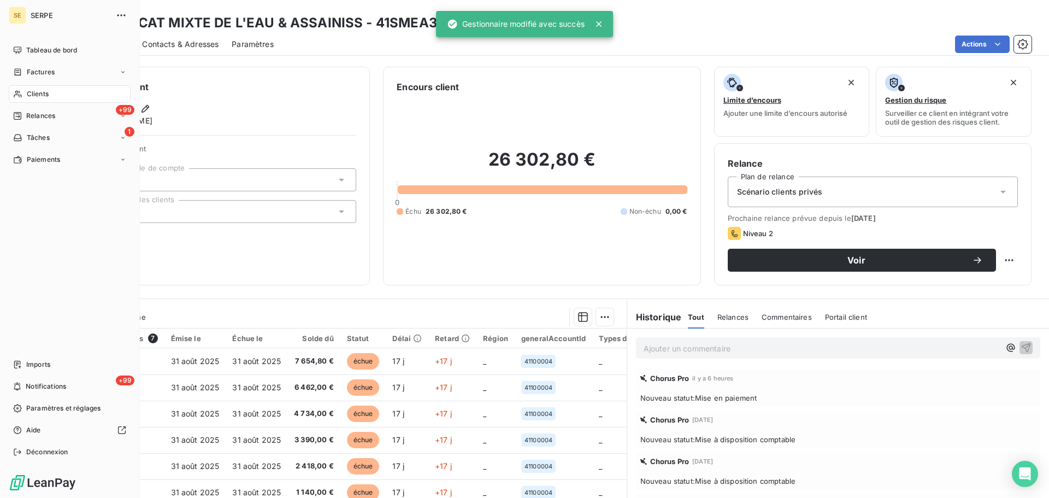
click at [57, 92] on div "Clients" at bounding box center [70, 93] width 122 height 17
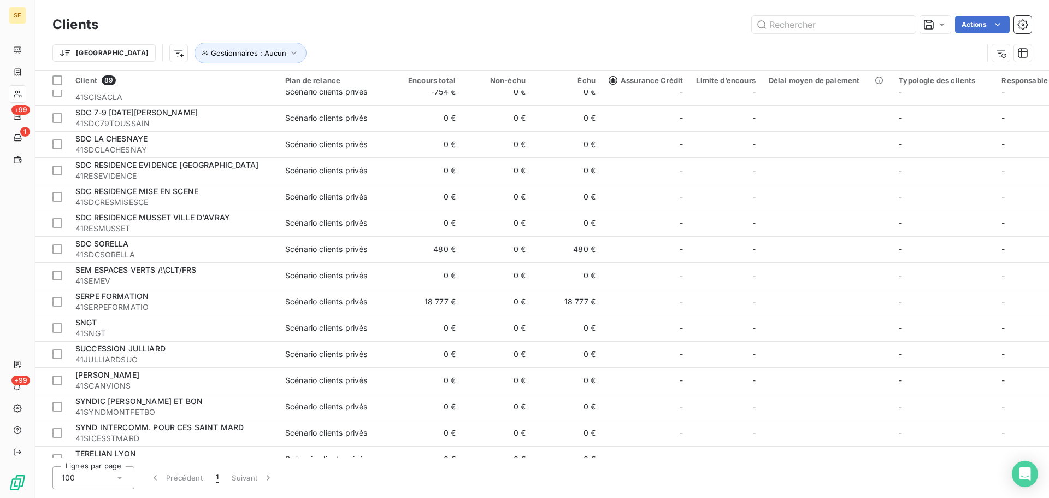
scroll to position [1894, 0]
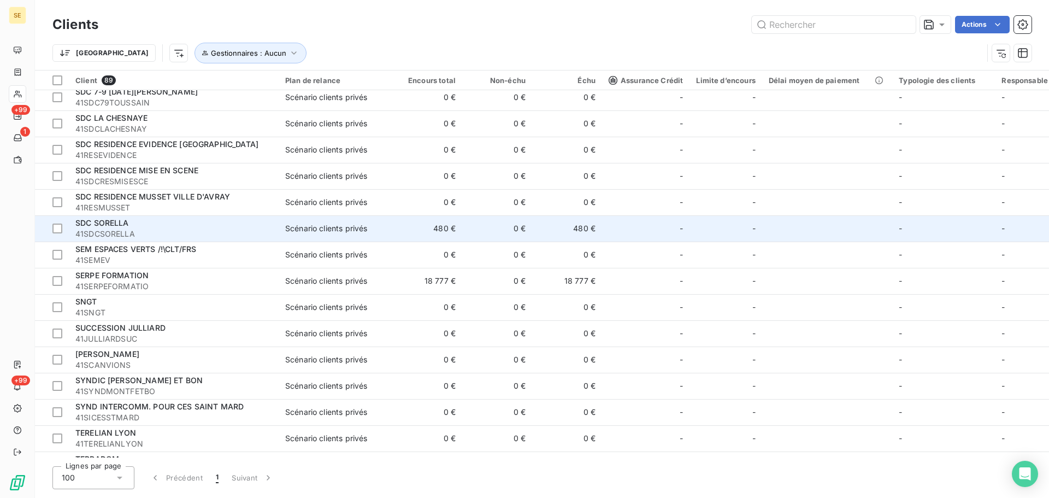
click at [327, 233] on div "Scénario clients privés" at bounding box center [326, 228] width 82 height 11
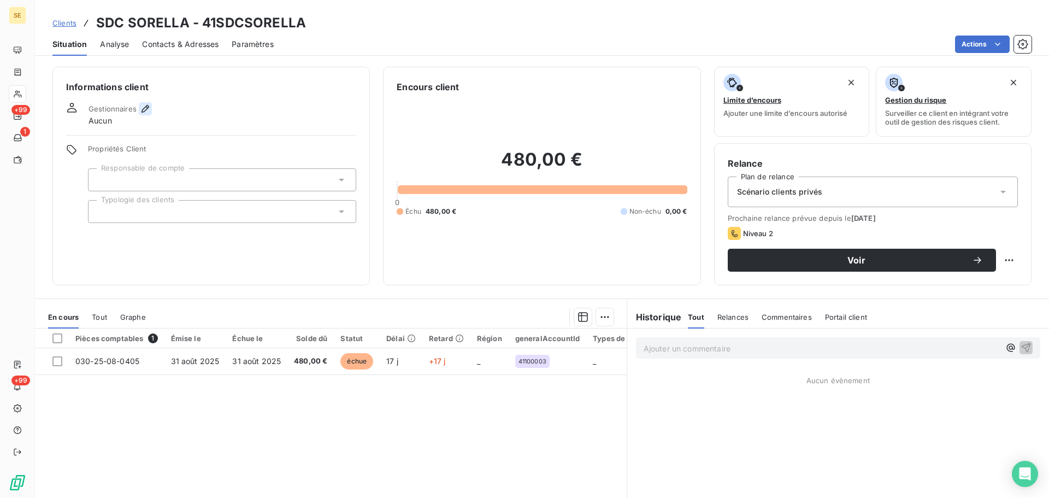
click at [145, 105] on icon "button" at bounding box center [145, 108] width 11 height 11
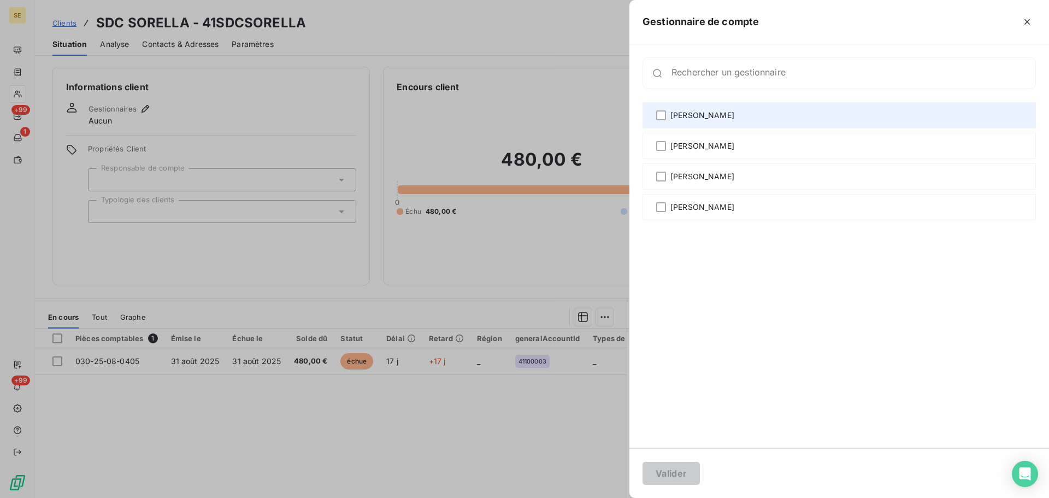
click at [721, 115] on div "Agnès Dubuc" at bounding box center [838, 115] width 393 height 26
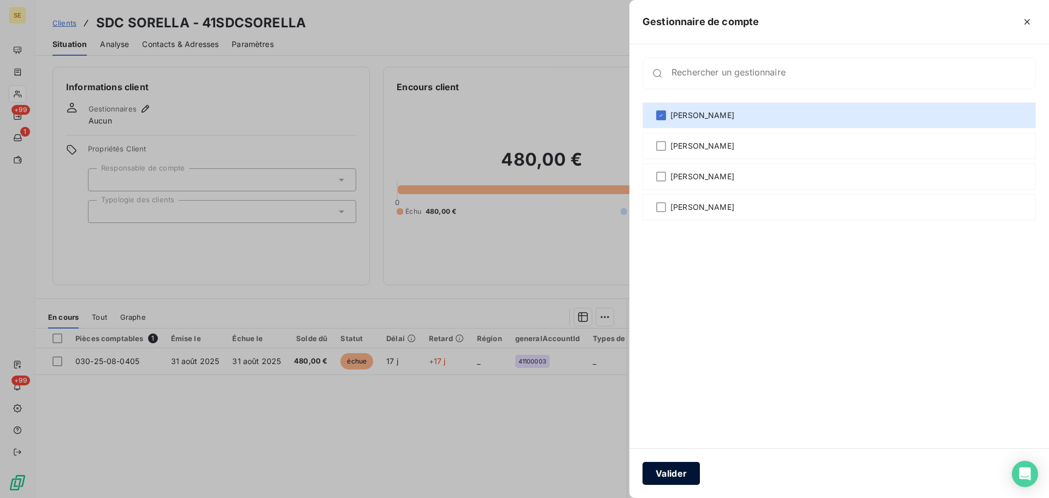
click at [679, 474] on button "Valider" at bounding box center [670, 473] width 57 height 23
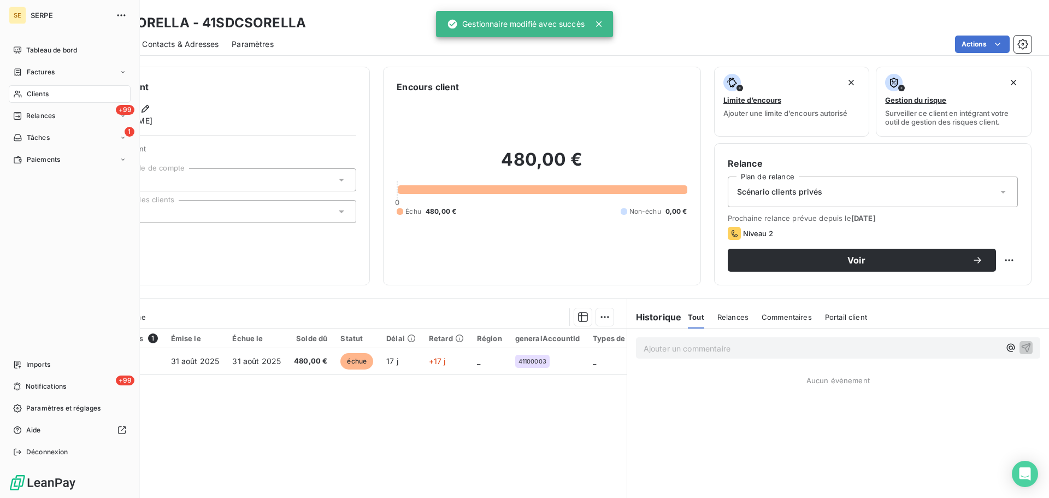
click at [39, 92] on span "Clients" at bounding box center [38, 94] width 22 height 10
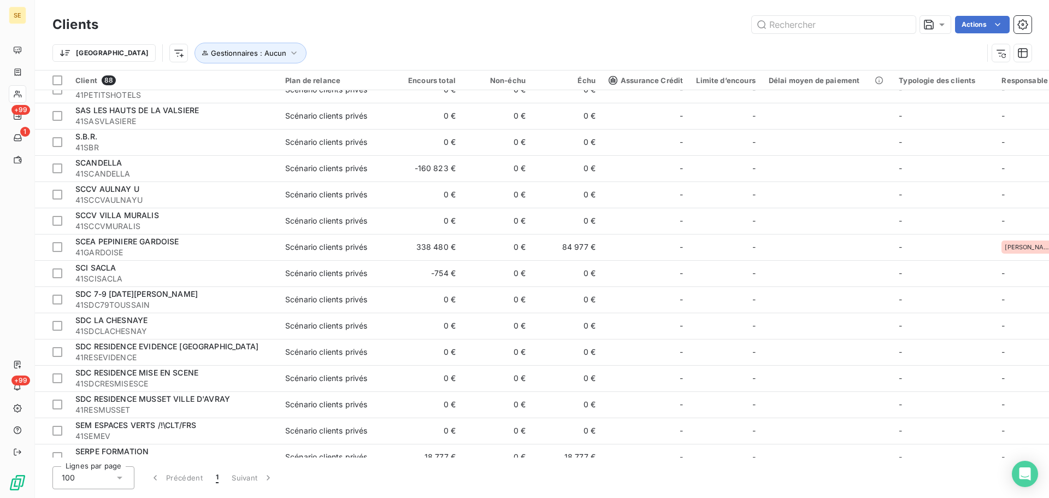
scroll to position [1654, 0]
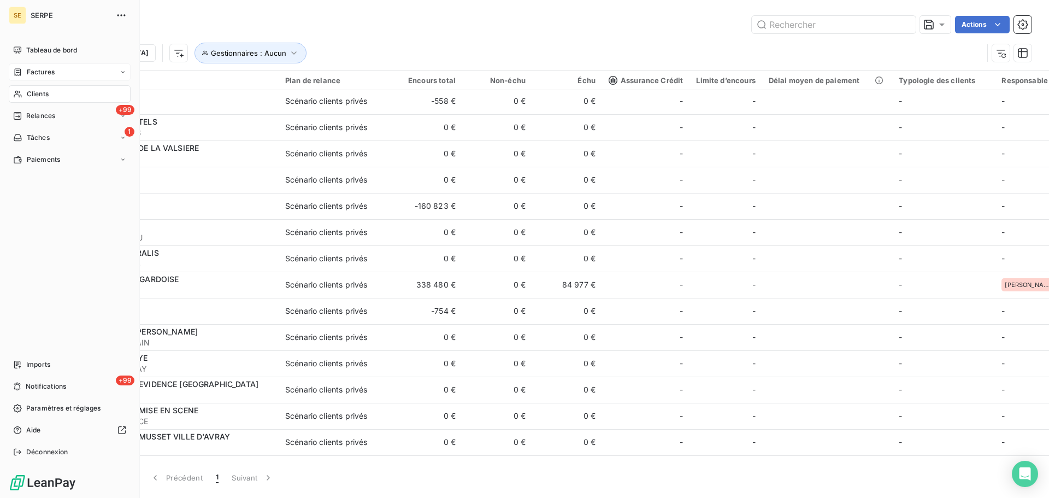
click at [34, 68] on span "Factures" at bounding box center [41, 72] width 28 height 10
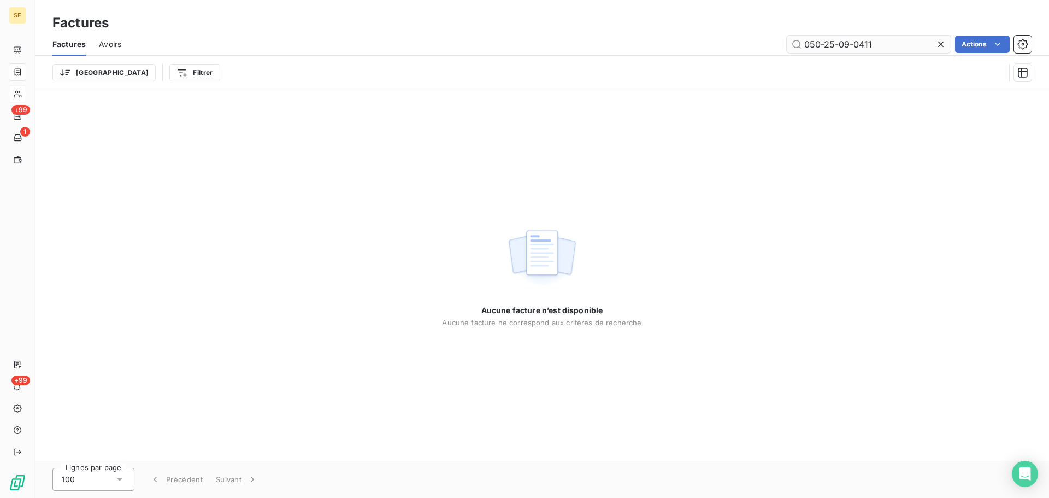
click at [940, 42] on icon at bounding box center [940, 44] width 11 height 11
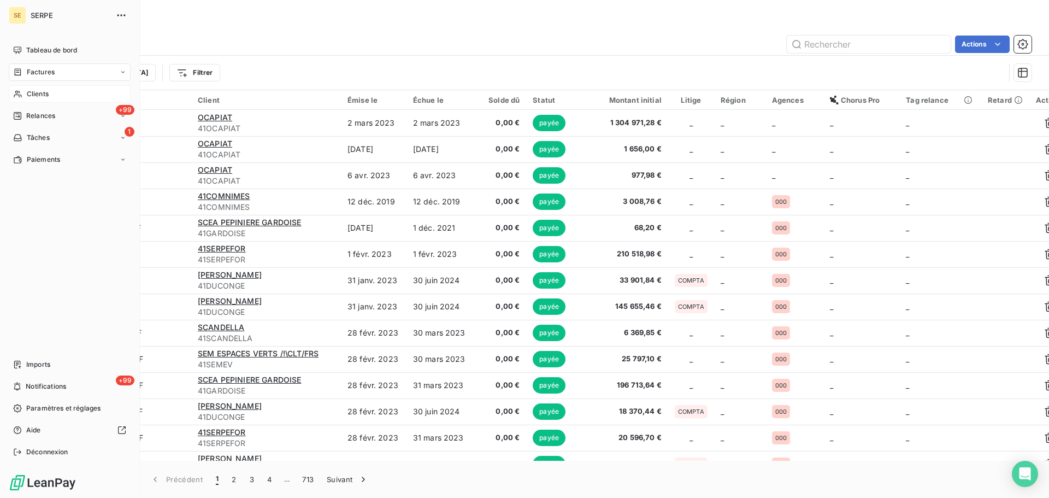
click at [21, 91] on icon at bounding box center [17, 94] width 9 height 9
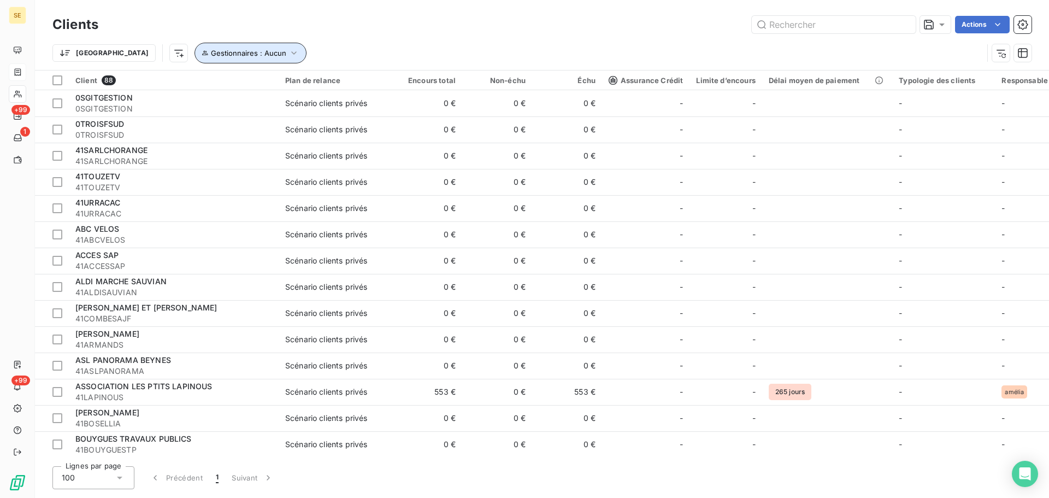
click at [217, 52] on span "Gestionnaires : Aucun" at bounding box center [248, 53] width 75 height 9
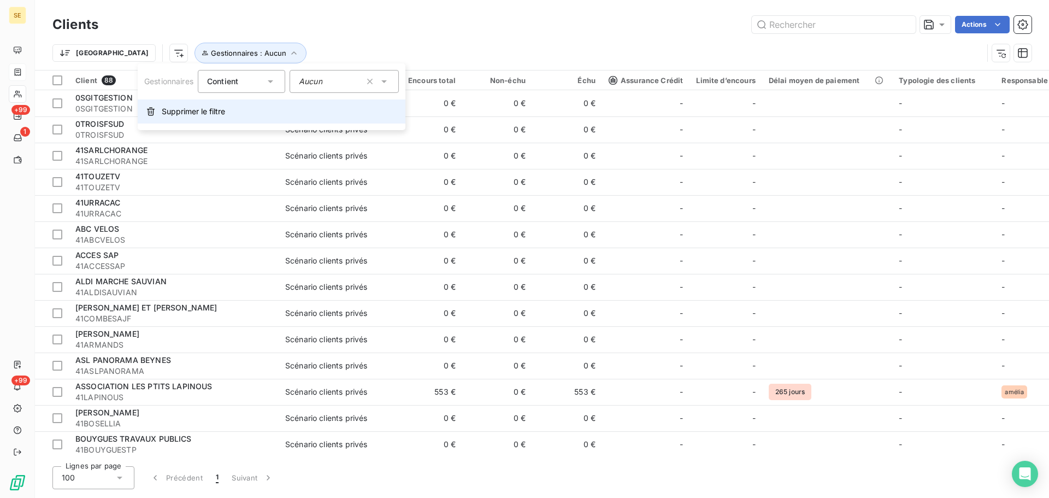
click at [204, 119] on button "Supprimer le filtre" at bounding box center [272, 111] width 268 height 24
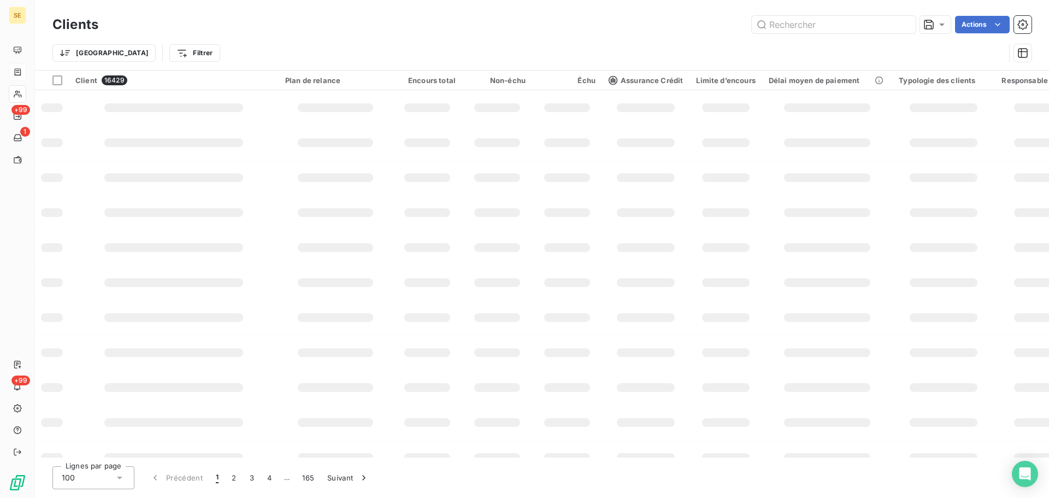
click at [426, 45] on div "Trier Filtrer" at bounding box center [528, 53] width 952 height 21
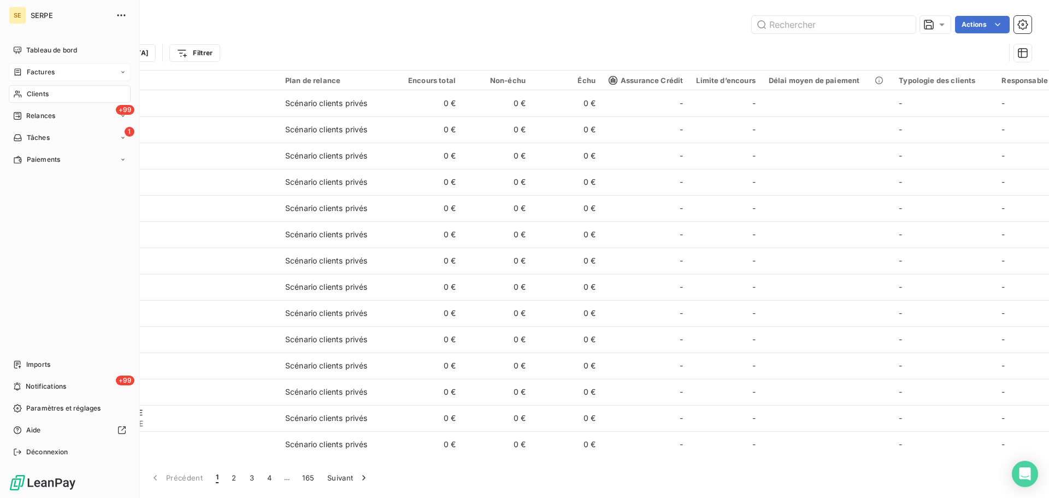
click at [53, 441] on nav "Imports +99 Notifications Paramètres et réglages Aide Déconnexion" at bounding box center [70, 408] width 122 height 105
click at [52, 449] on span "Déconnexion" at bounding box center [47, 452] width 42 height 10
